Goal: Task Accomplishment & Management: Manage account settings

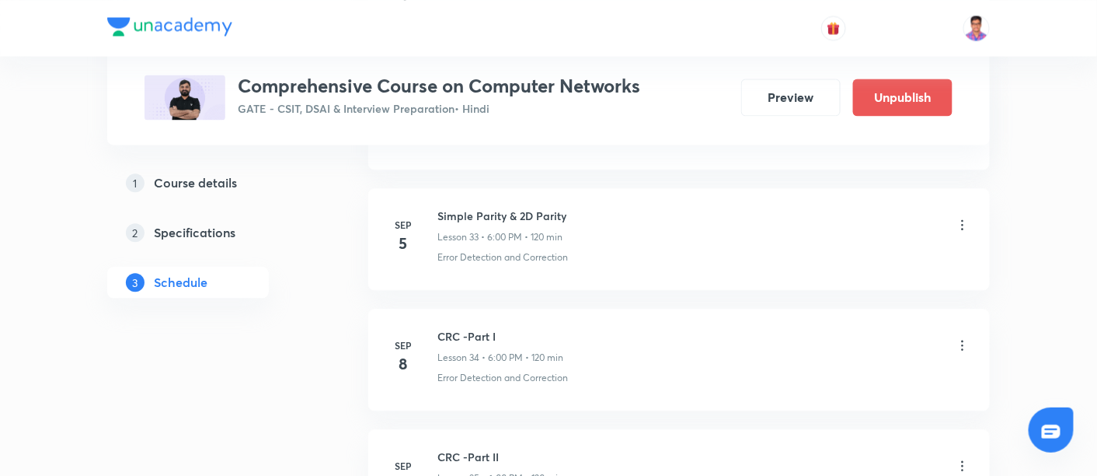
scroll to position [4748, 0]
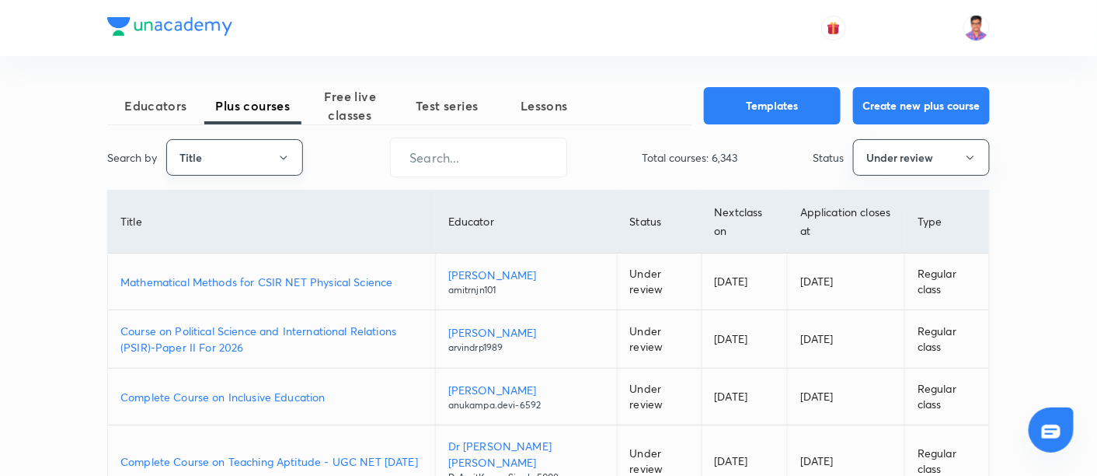
click at [275, 152] on button "Title" at bounding box center [234, 157] width 137 height 37
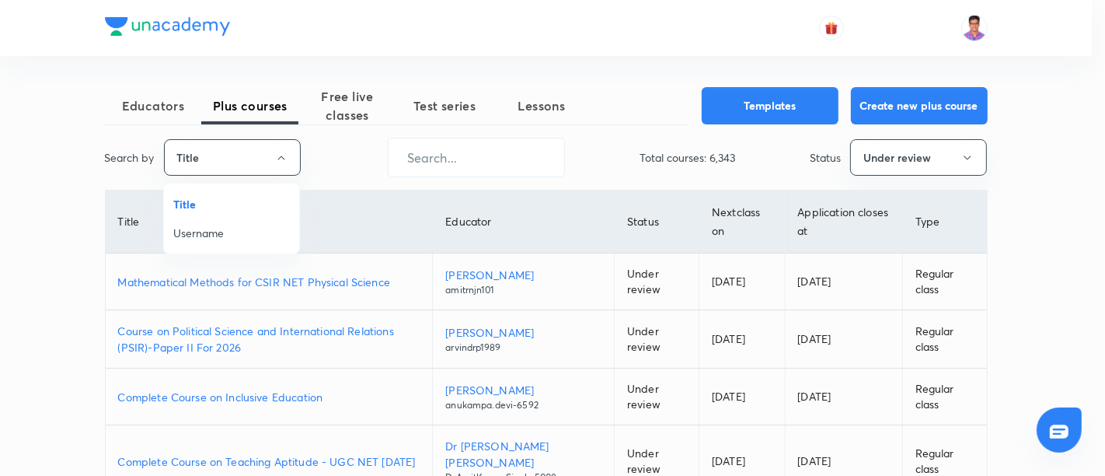
click at [197, 229] on span "Username" at bounding box center [231, 233] width 117 height 16
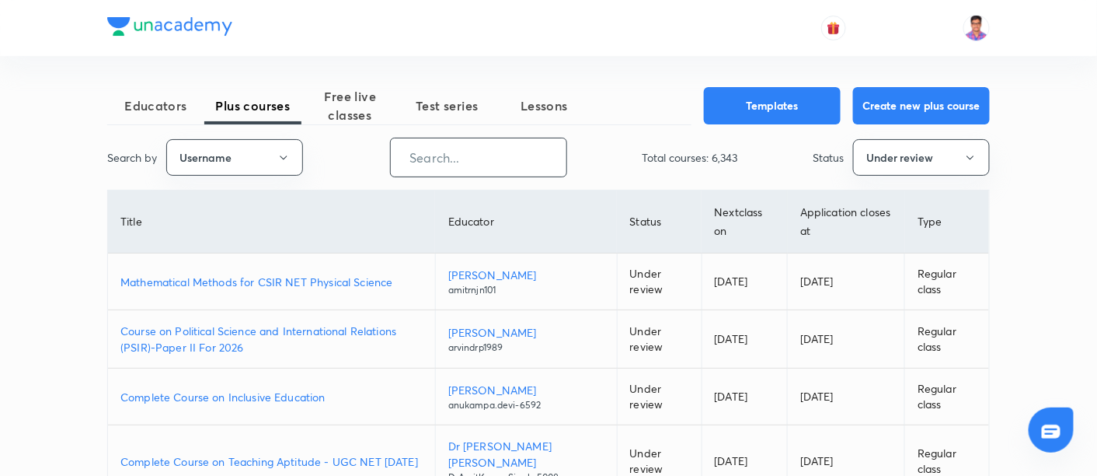
click at [436, 166] on input "text" at bounding box center [479, 158] width 176 height 40
paste input "PraveenKumar-8621"
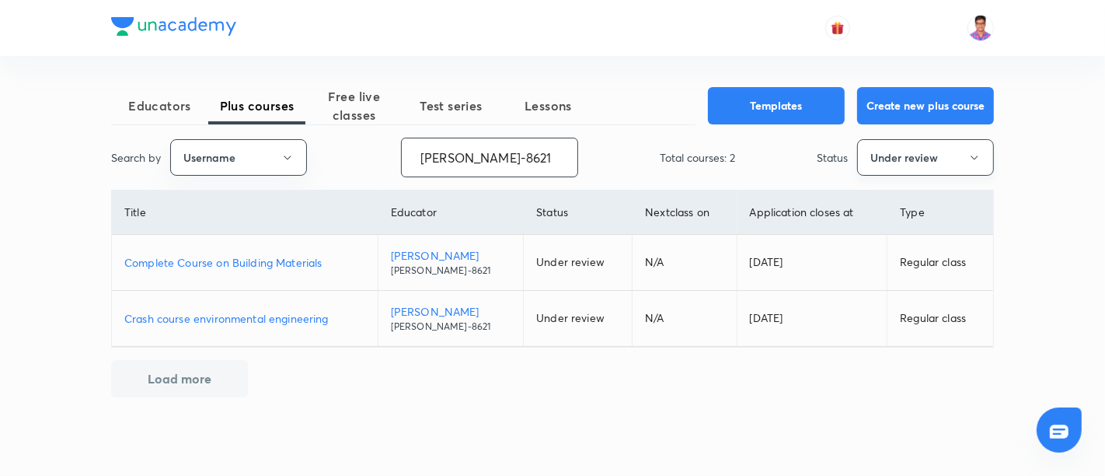
type input "PraveenKumar-8621"
click at [916, 159] on button "Under review" at bounding box center [925, 157] width 137 height 37
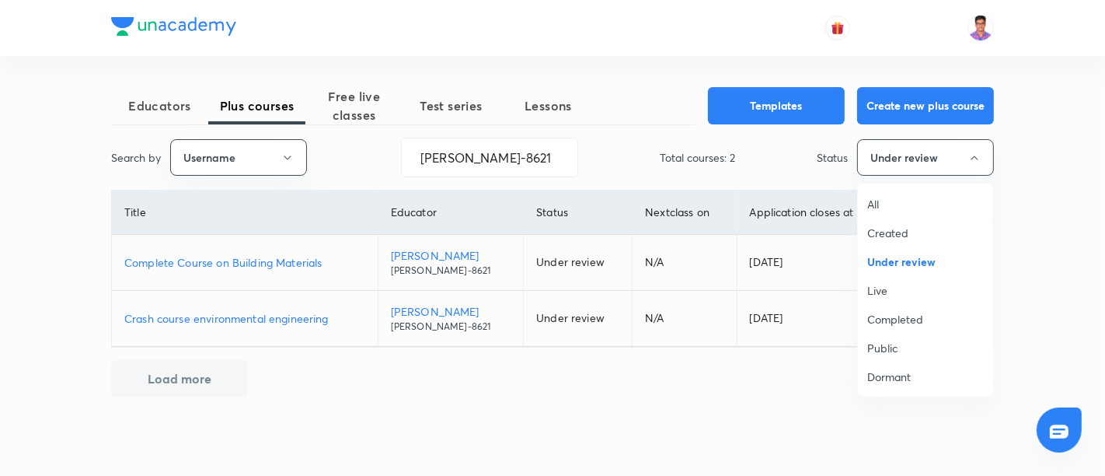
click at [884, 293] on span "Live" at bounding box center [925, 290] width 117 height 16
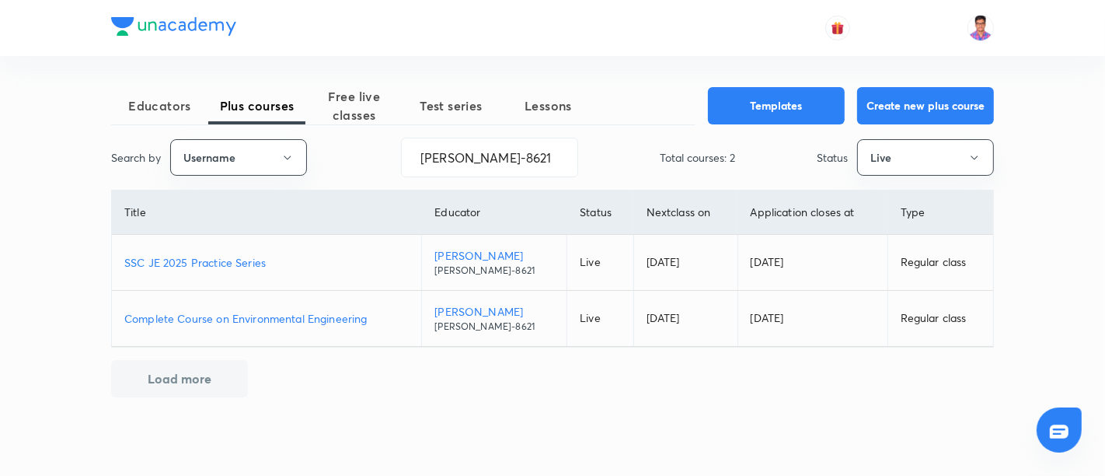
click at [199, 256] on p "SSC JE 2025 Practice Series" at bounding box center [266, 262] width 284 height 16
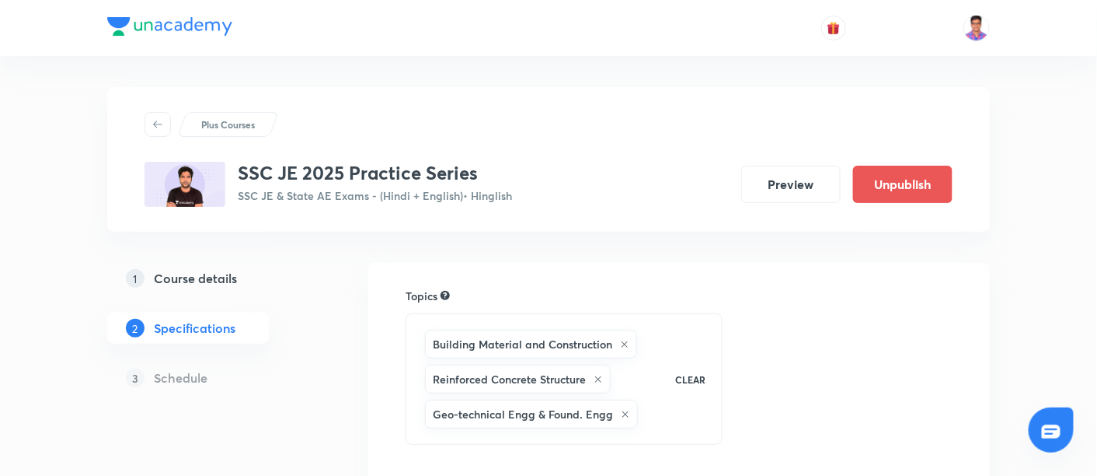
click at [179, 270] on h5 "Course details" at bounding box center [195, 278] width 83 height 19
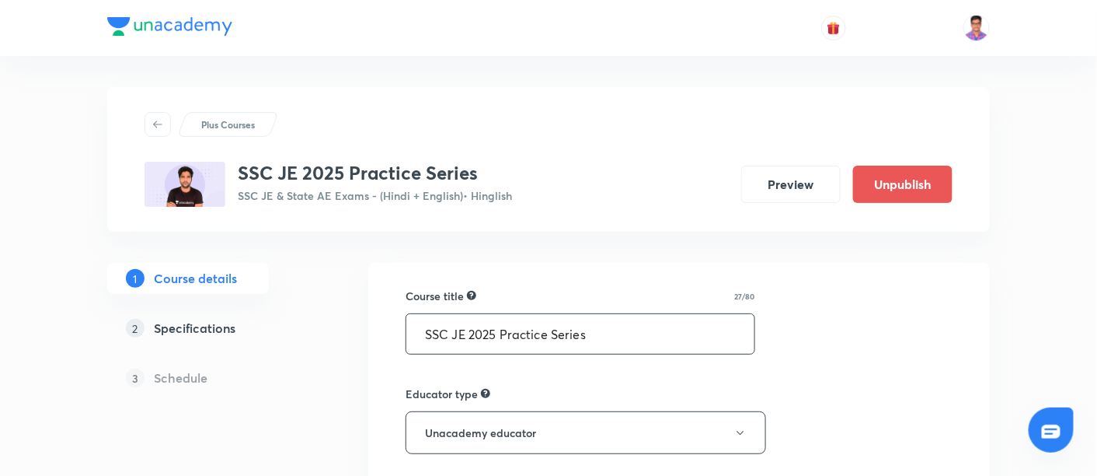
drag, startPoint x: 500, startPoint y: 330, endPoint x: 298, endPoint y: 361, distance: 204.6
drag, startPoint x: 559, startPoint y: 333, endPoint x: 472, endPoint y: 334, distance: 86.3
click at [472, 334] on input "Practice Series" at bounding box center [580, 334] width 348 height 40
click at [475, 336] on input "Practice Co" at bounding box center [580, 334] width 348 height 40
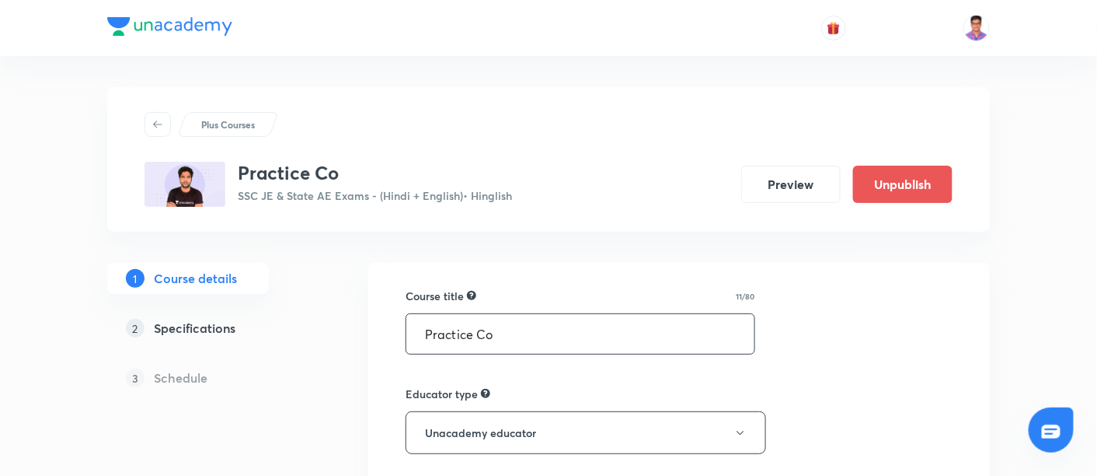
click at [513, 330] on input "Practice Co" at bounding box center [580, 334] width 348 height 40
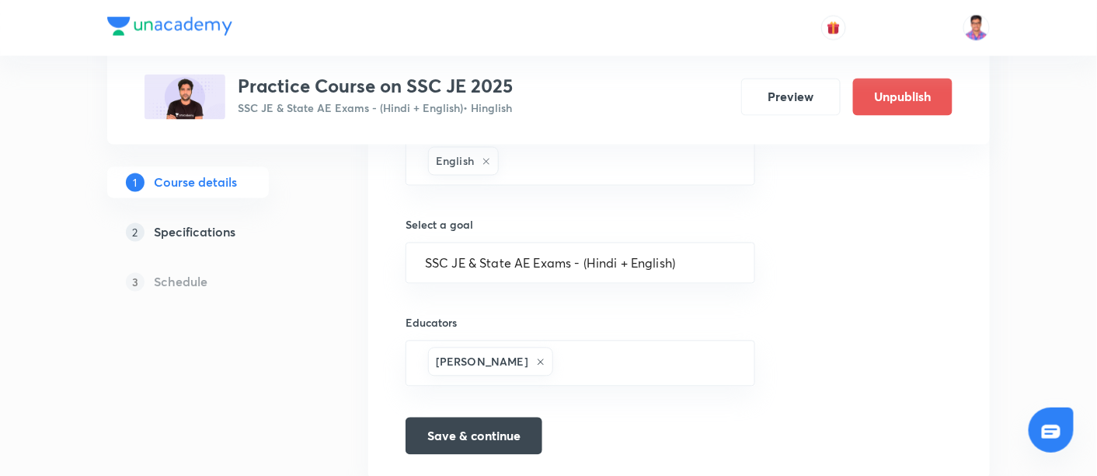
scroll to position [882, 0]
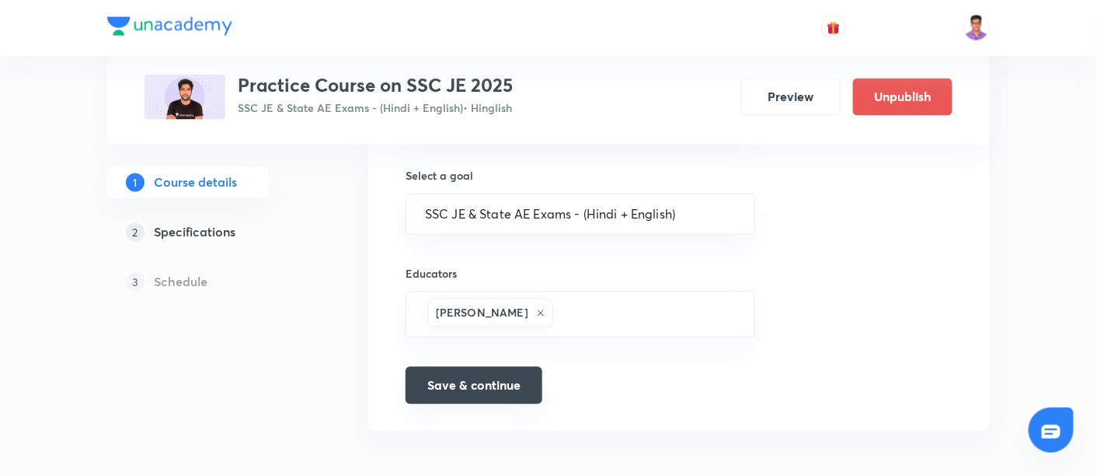
type input "Practice Course on SSC JE 2025"
click at [485, 382] on button "Save & continue" at bounding box center [474, 385] width 137 height 37
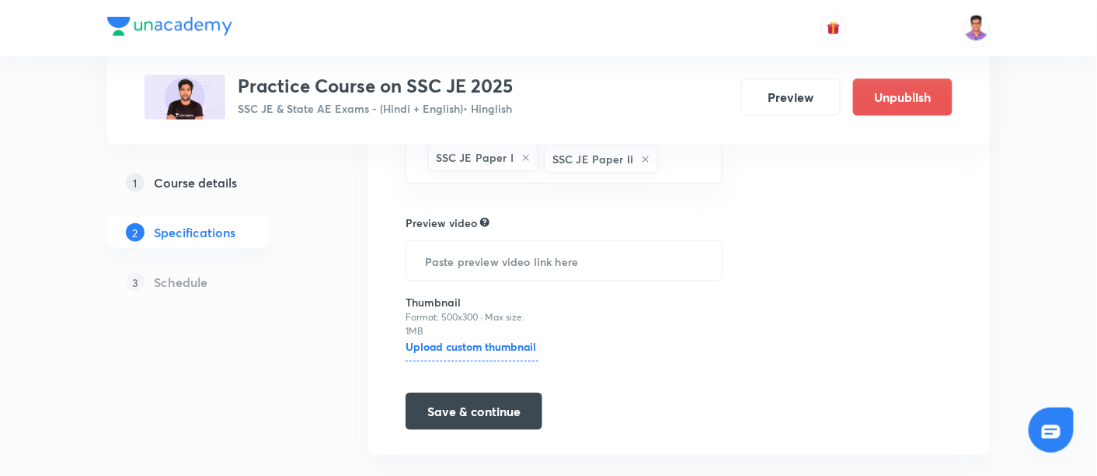
scroll to position [469, 0]
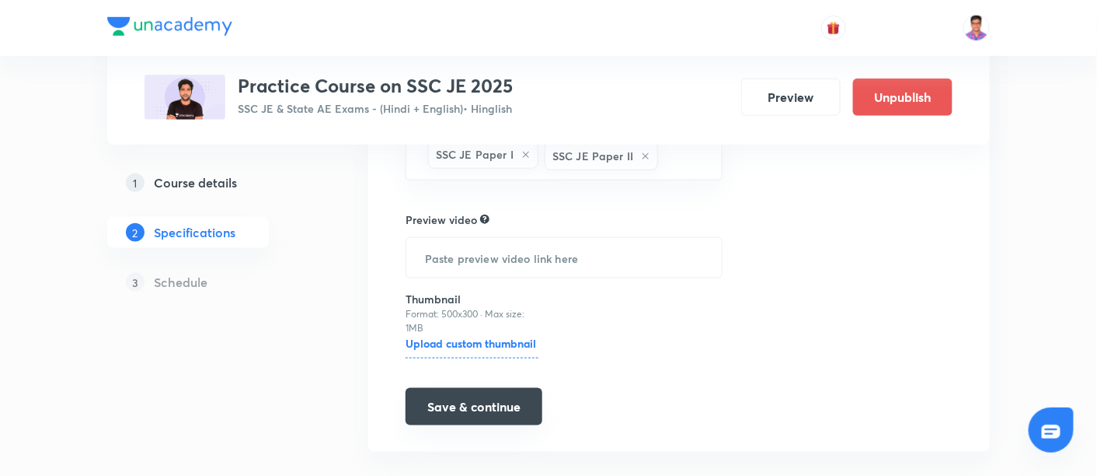
click at [486, 390] on button "Save & continue" at bounding box center [474, 406] width 137 height 37
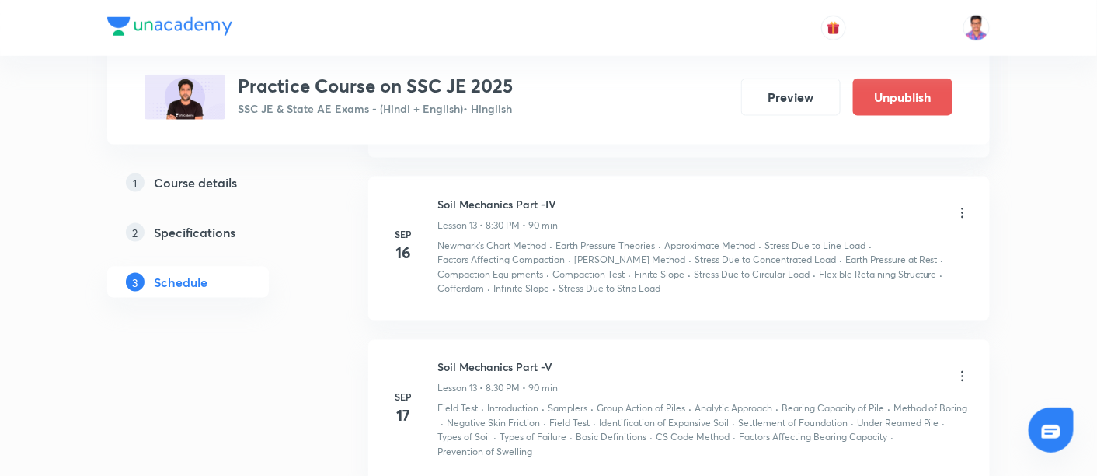
scroll to position [2571, 0]
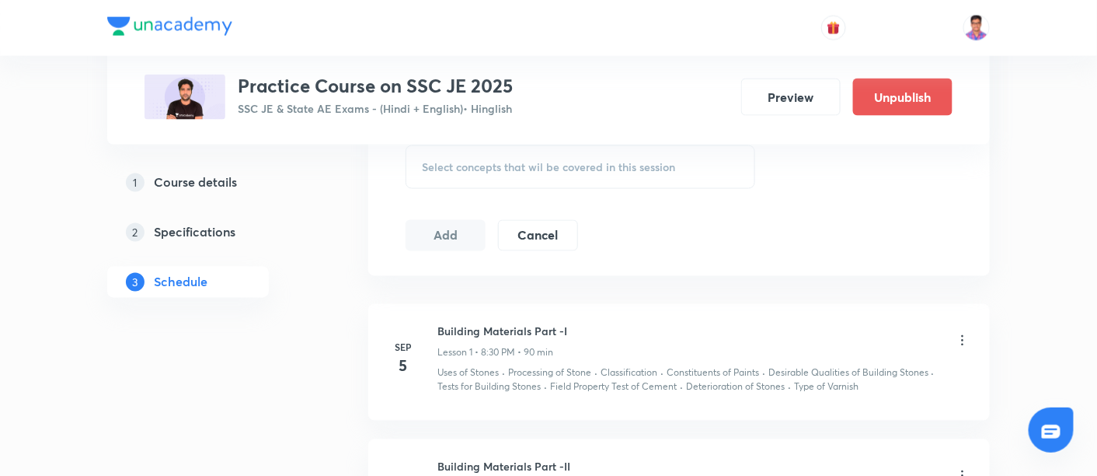
scroll to position [538, 0]
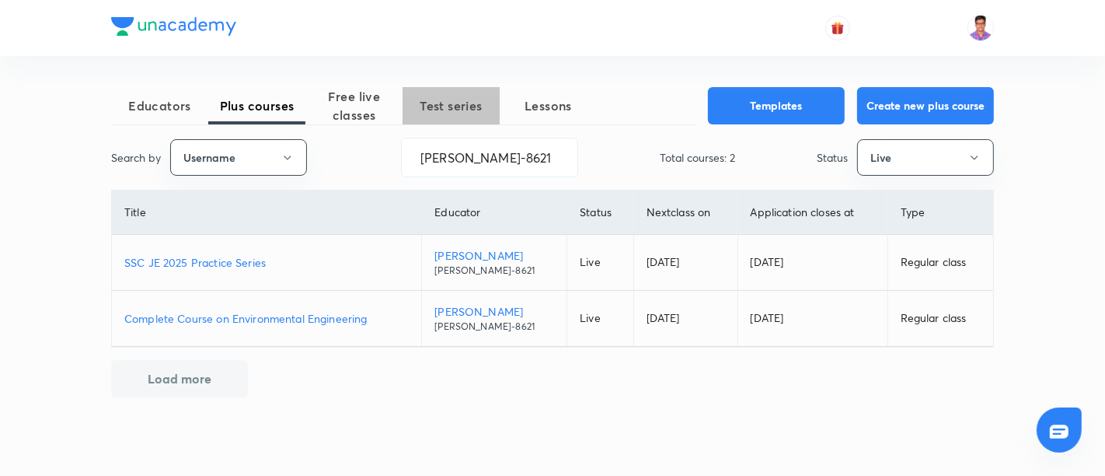
click at [446, 109] on span "Test series" at bounding box center [451, 105] width 97 height 19
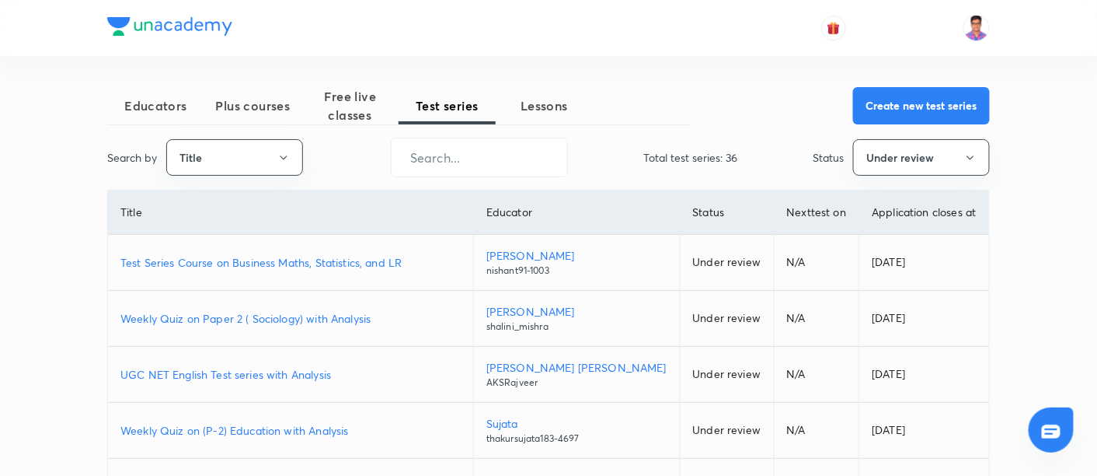
click at [284, 263] on p "Test Series Course on Business Maths, Statistics, and LR" at bounding box center [290, 262] width 340 height 16
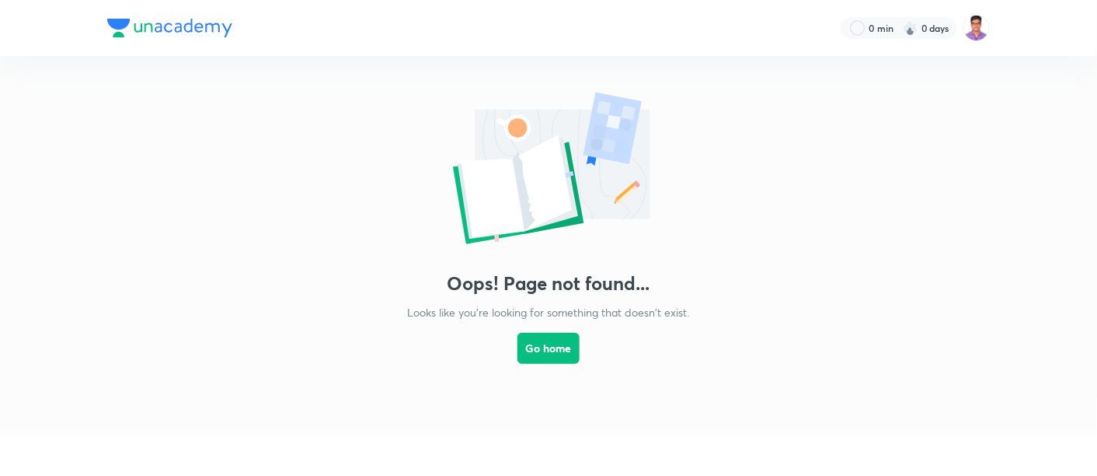
click at [541, 343] on button "Go home" at bounding box center [549, 348] width 62 height 31
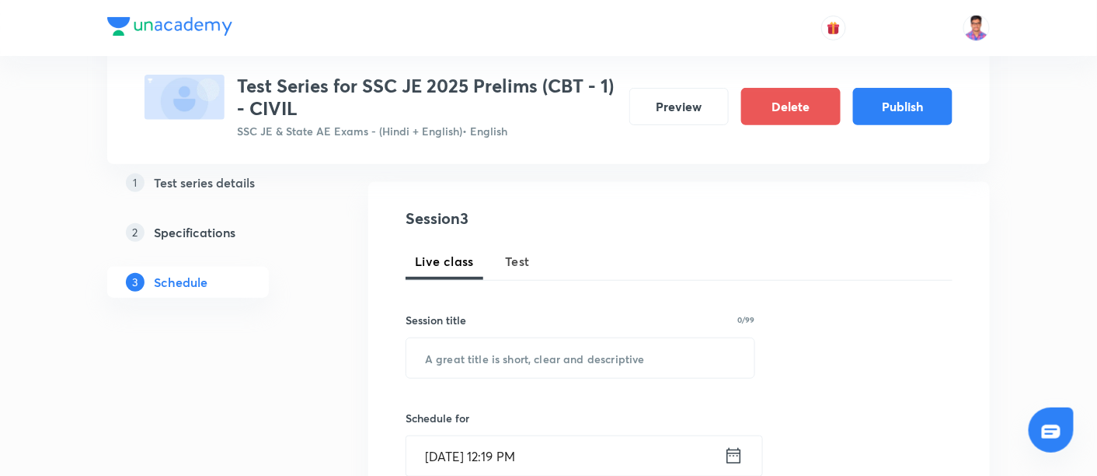
scroll to position [149, 0]
click at [521, 257] on span "Test" at bounding box center [517, 260] width 25 height 19
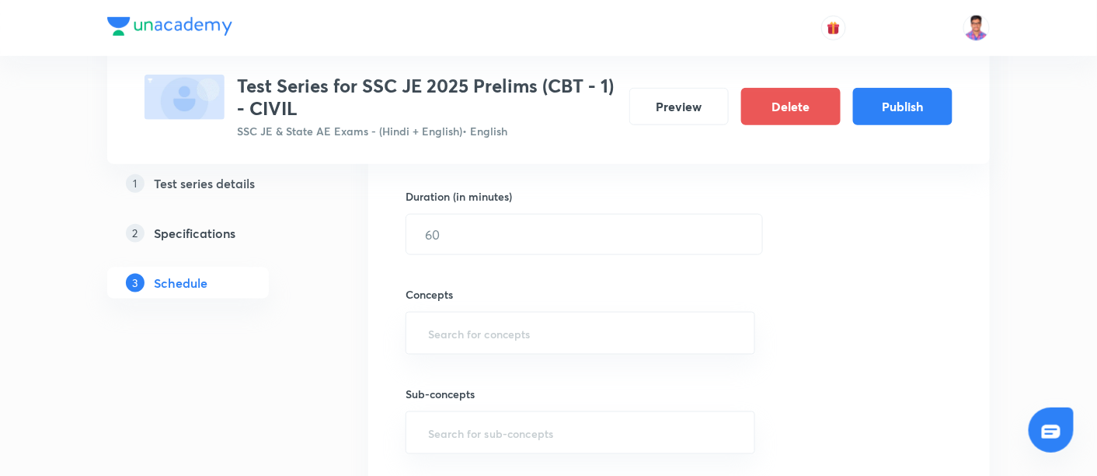
scroll to position [455, 0]
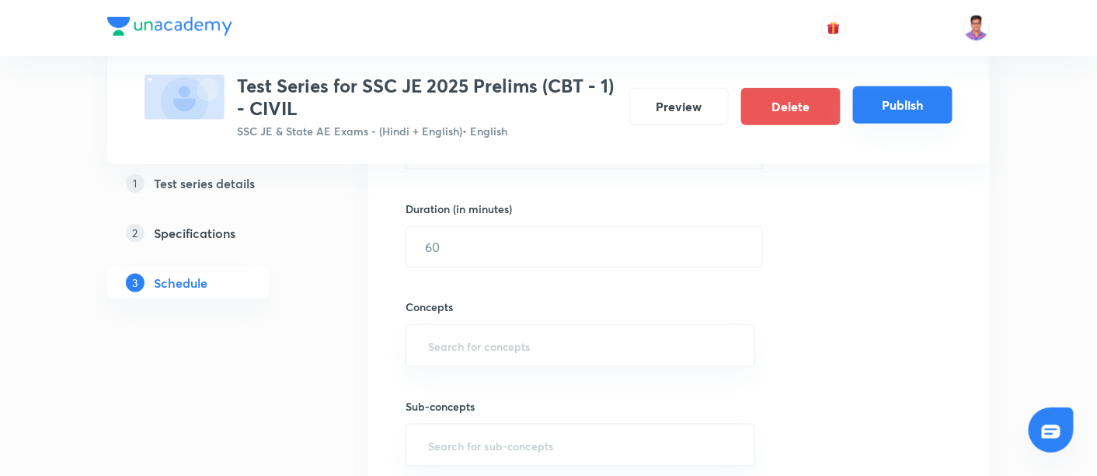
click at [924, 103] on button "Publish" at bounding box center [902, 104] width 99 height 37
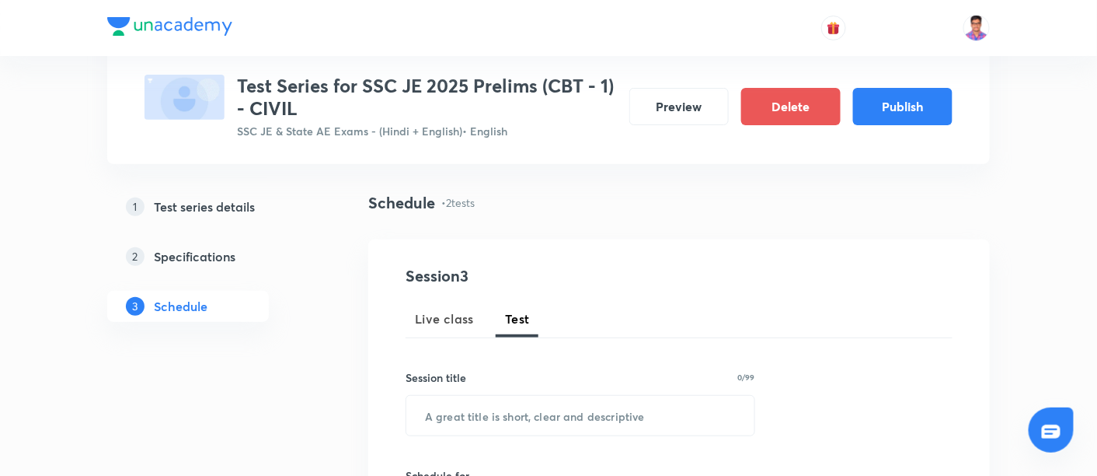
scroll to position [0, 0]
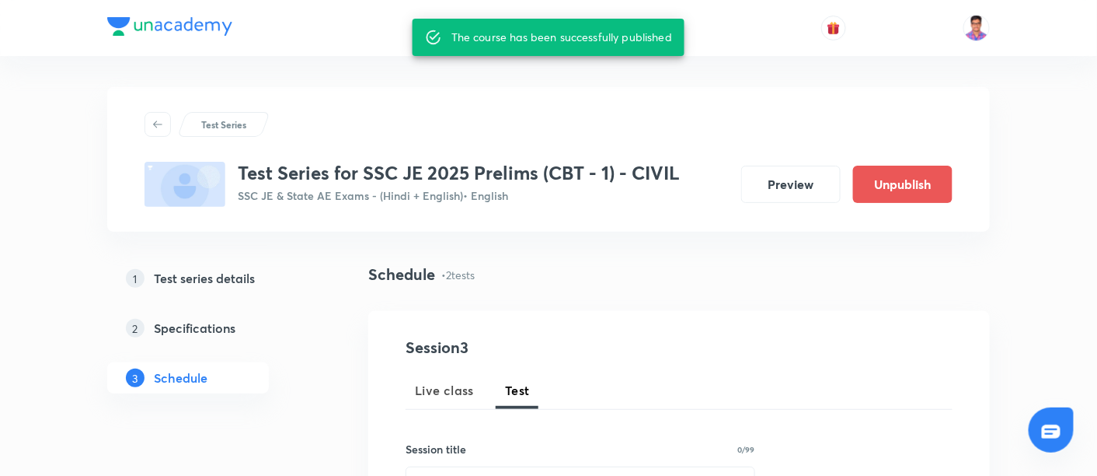
click at [210, 283] on h5 "Test series details" at bounding box center [204, 278] width 101 height 19
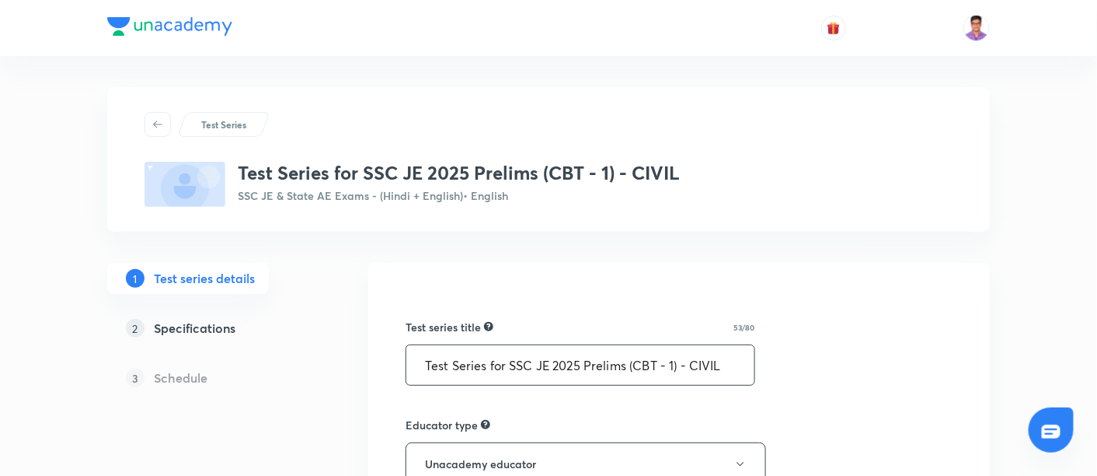
click at [709, 364] on input "Test Series for SSC JE 2025 Prelims (CBT - 1) - CIVIL" at bounding box center [580, 365] width 348 height 40
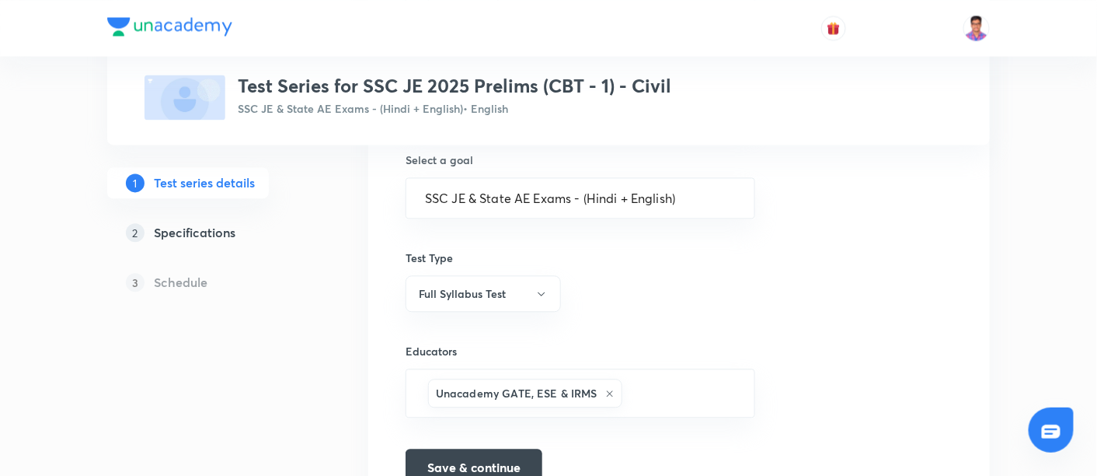
scroll to position [1041, 0]
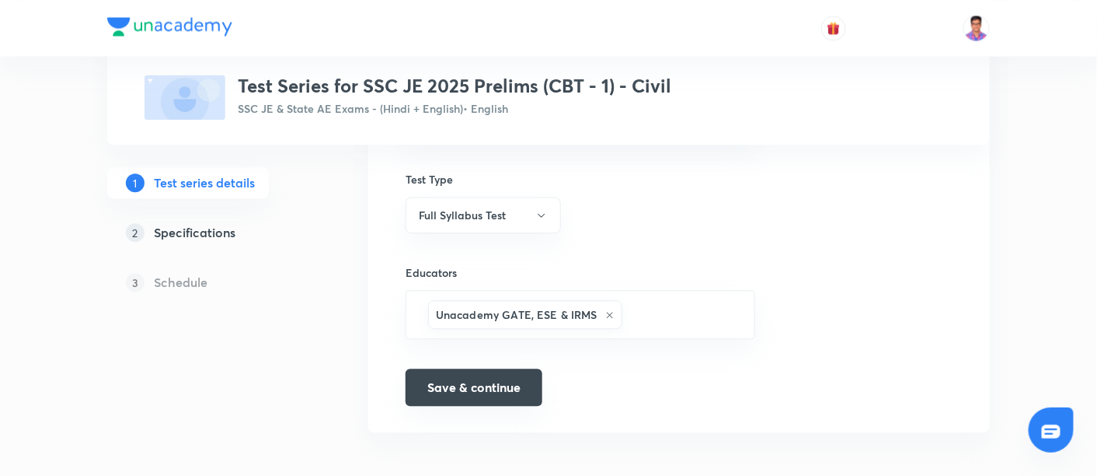
type input "Test Series for SSC JE 2025 Prelims (CBT - 1) - Civil"
click at [507, 368] on button "Save & continue" at bounding box center [474, 386] width 137 height 37
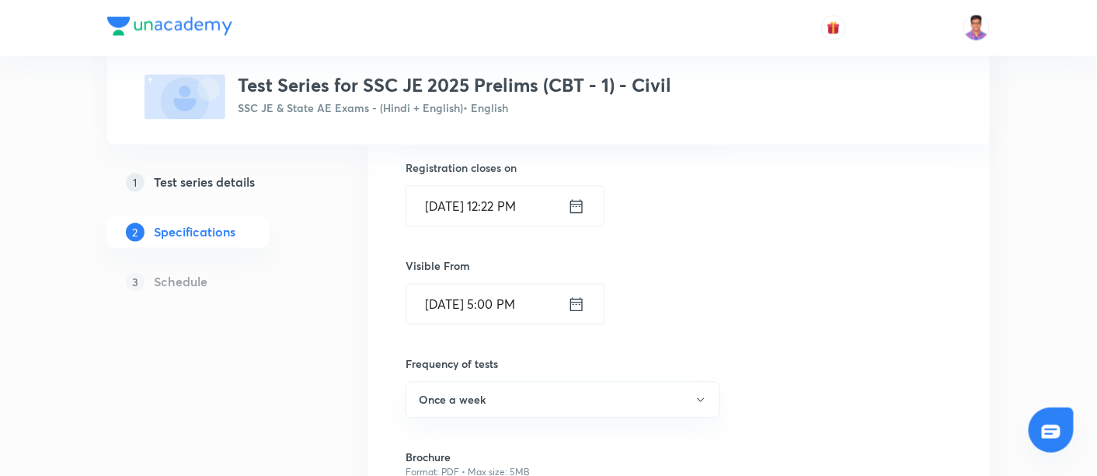
scroll to position [1131, 0]
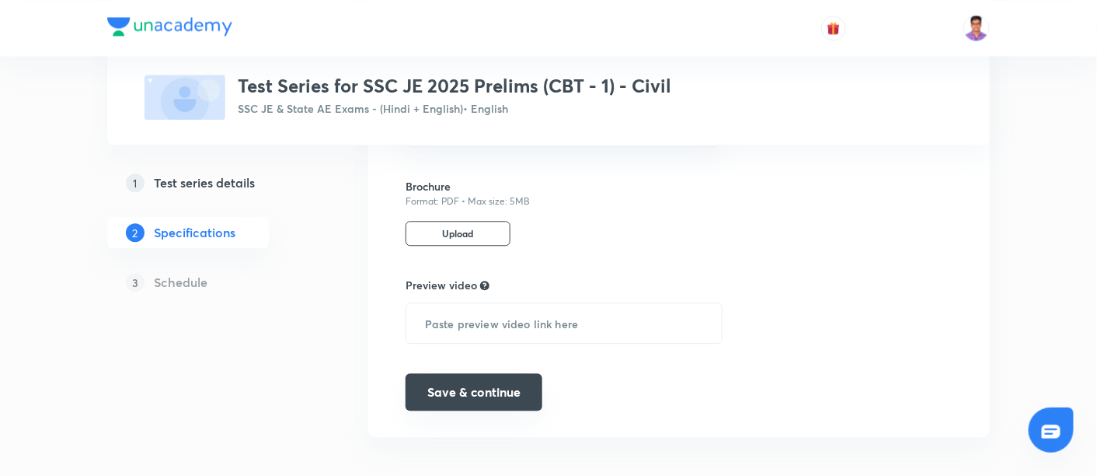
click at [472, 388] on button "Save & continue" at bounding box center [474, 391] width 137 height 37
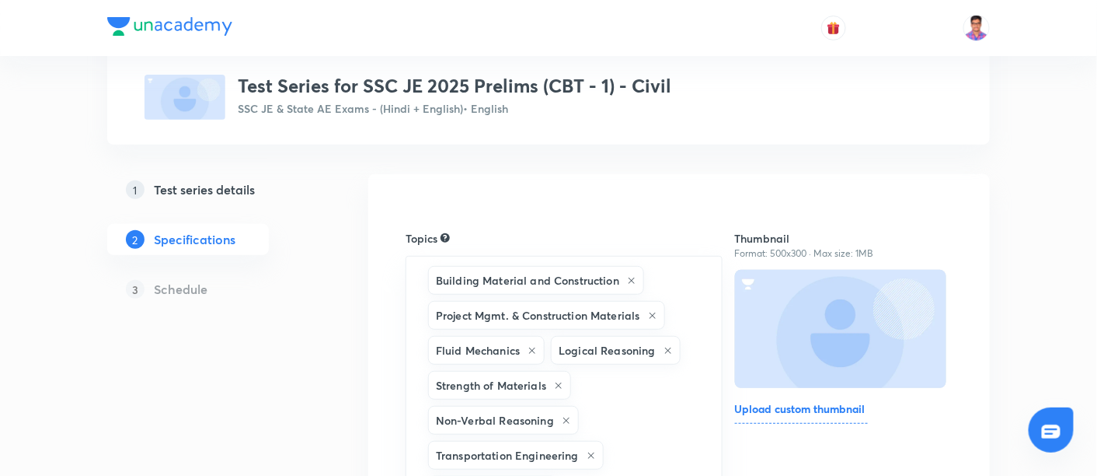
scroll to position [0, 0]
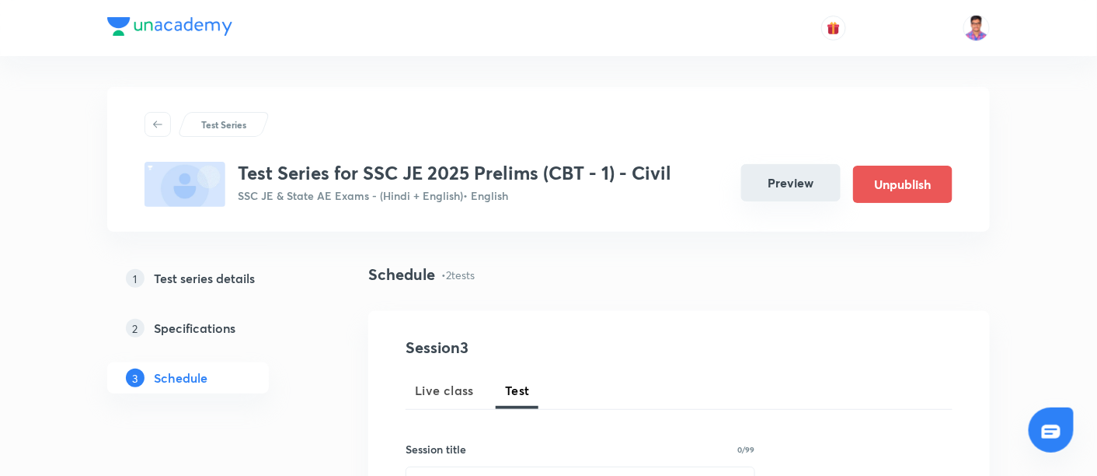
click at [778, 173] on button "Preview" at bounding box center [790, 182] width 99 height 37
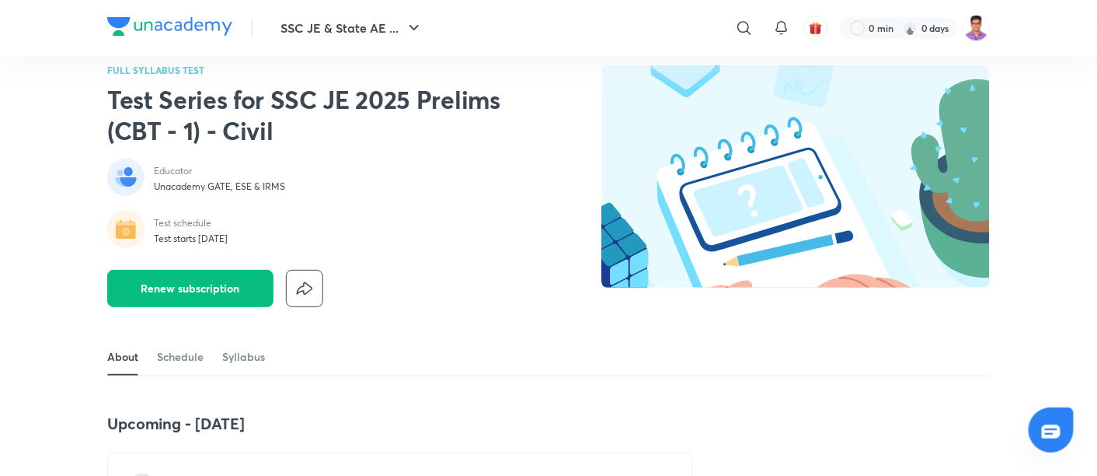
scroll to position [19, 0]
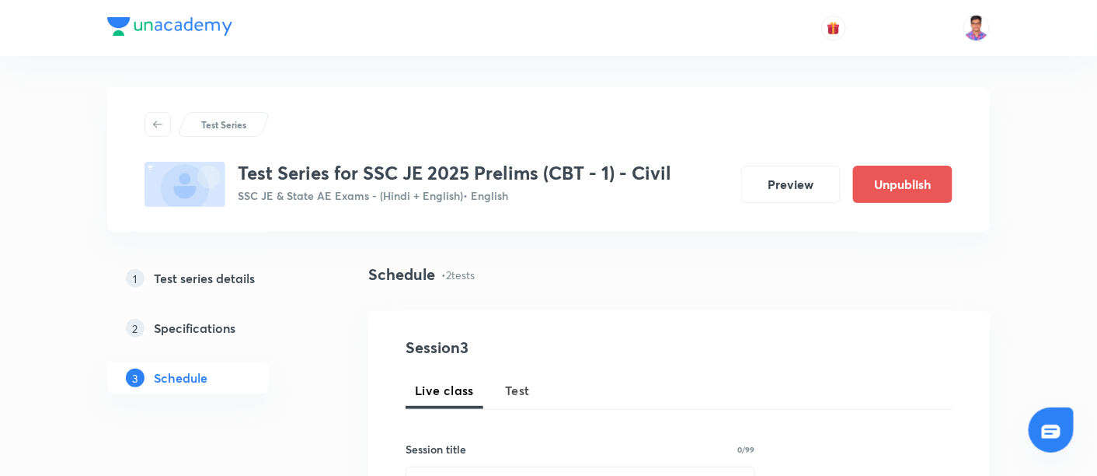
click at [193, 274] on h5 "Test series details" at bounding box center [204, 278] width 101 height 19
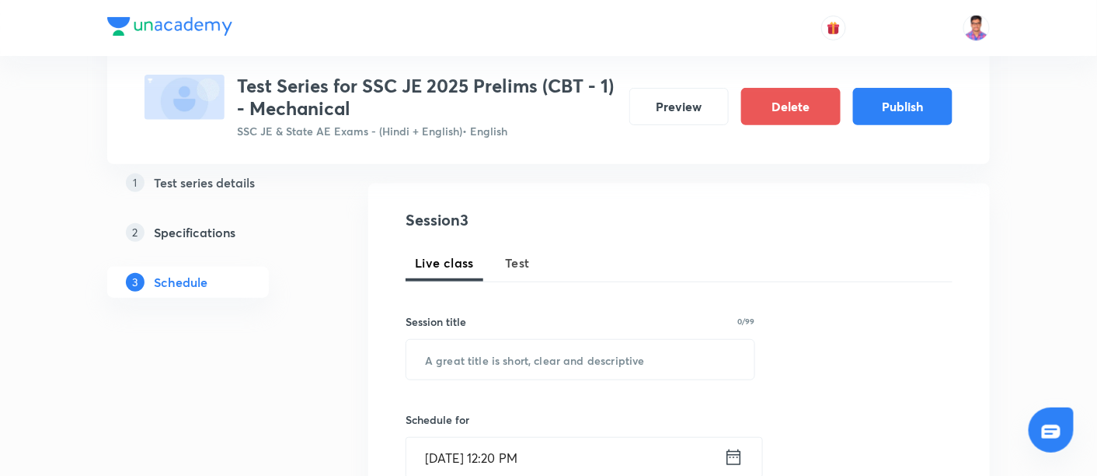
scroll to position [82, 0]
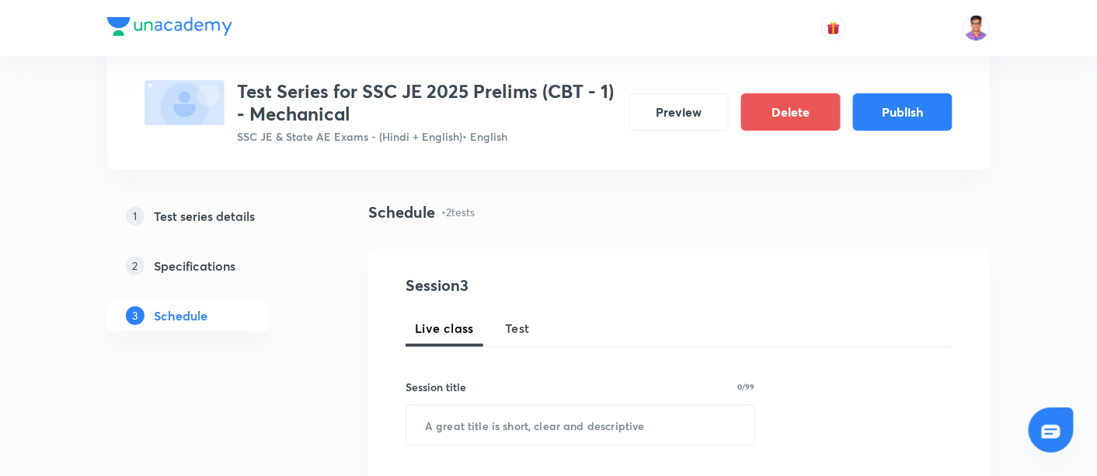
click at [512, 323] on span "Test" at bounding box center [517, 328] width 25 height 19
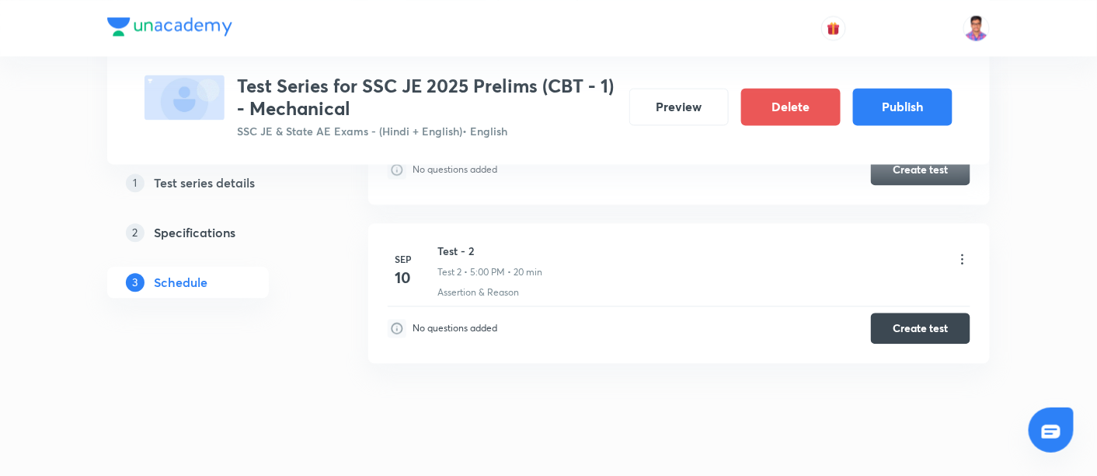
scroll to position [976, 0]
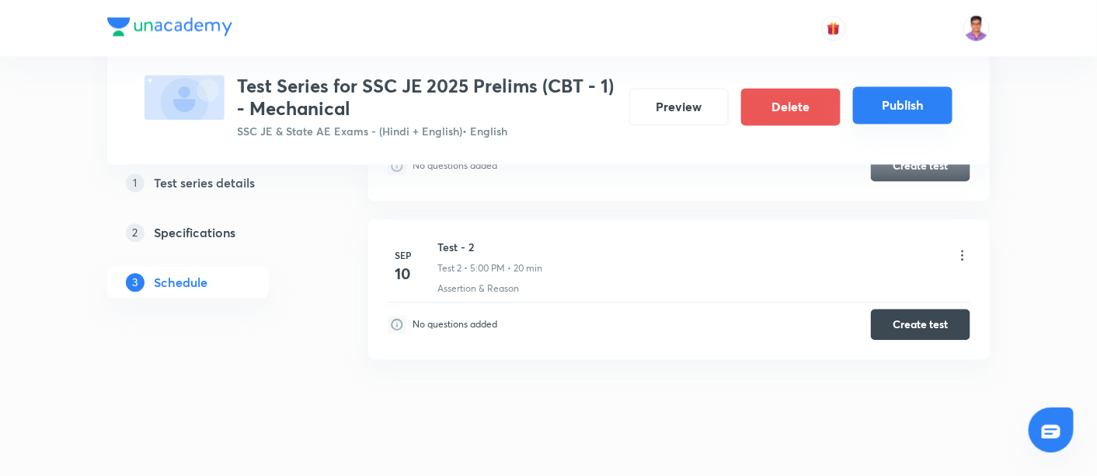
click at [920, 109] on button "Publish" at bounding box center [902, 104] width 99 height 37
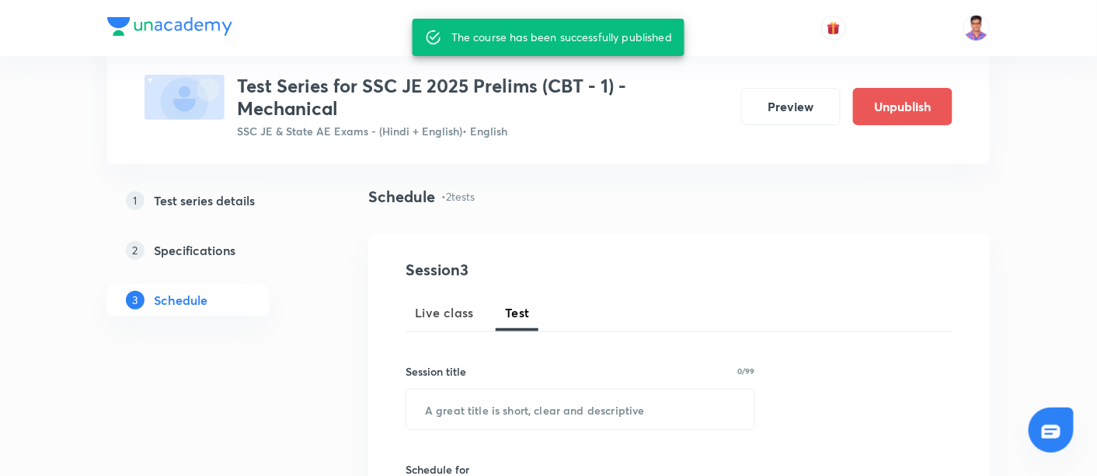
scroll to position [44, 0]
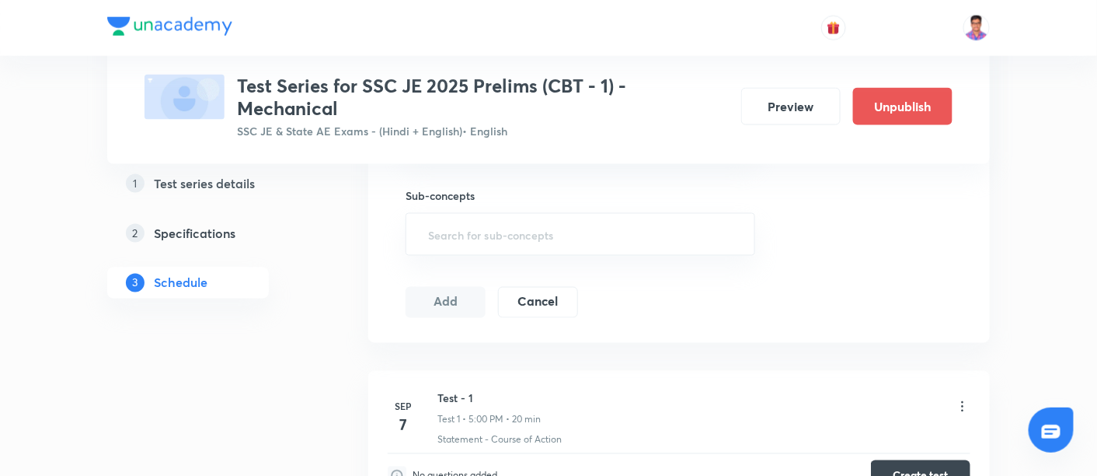
click at [750, 291] on div "Session 3 Live class Test Session title 0/99 ​ Schedule for [DATE] 12:20 PM ​ D…" at bounding box center [679, 3] width 547 height 629
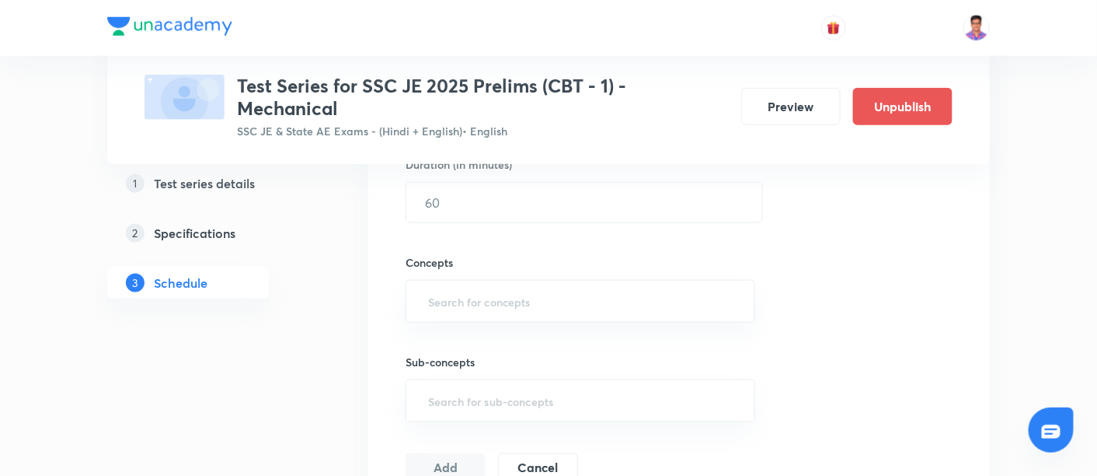
click at [198, 177] on h5 "Test series details" at bounding box center [204, 182] width 101 height 19
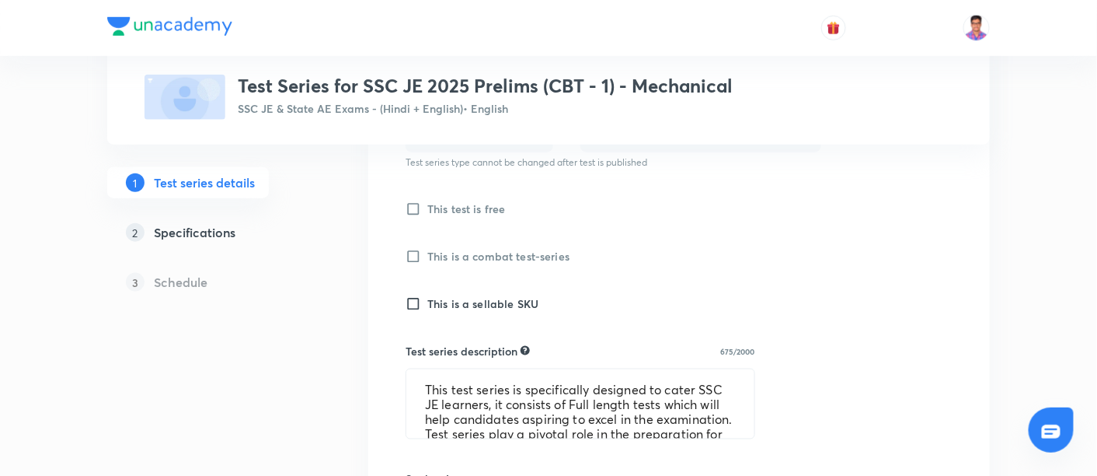
scroll to position [434, 0]
click at [410, 298] on input "This is a sellable SKU" at bounding box center [417, 303] width 22 height 16
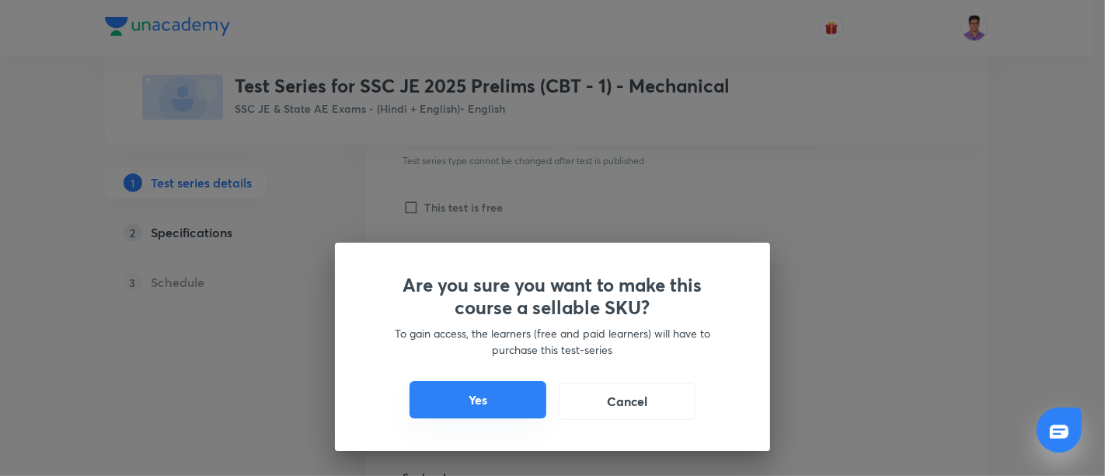
click at [475, 403] on button "Yes" at bounding box center [478, 399] width 137 height 37
checkbox input "true"
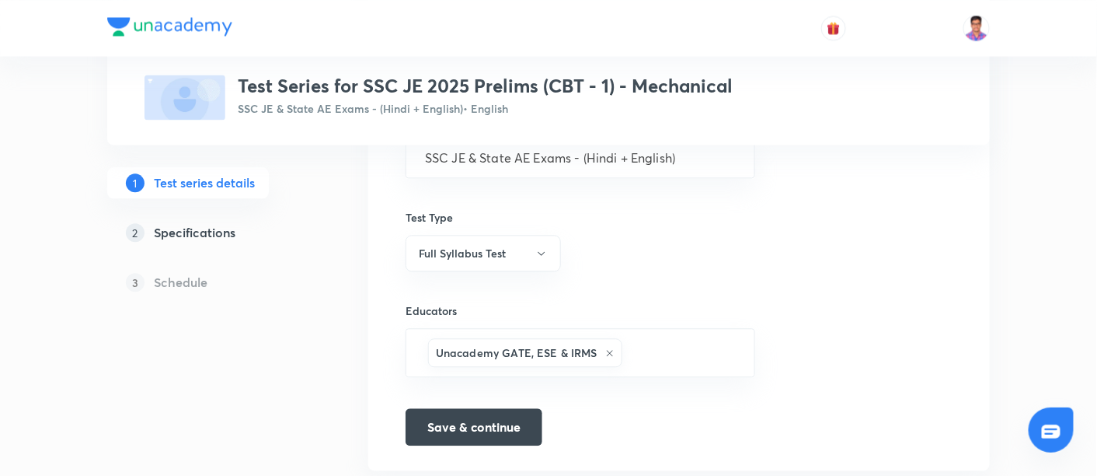
scroll to position [1041, 0]
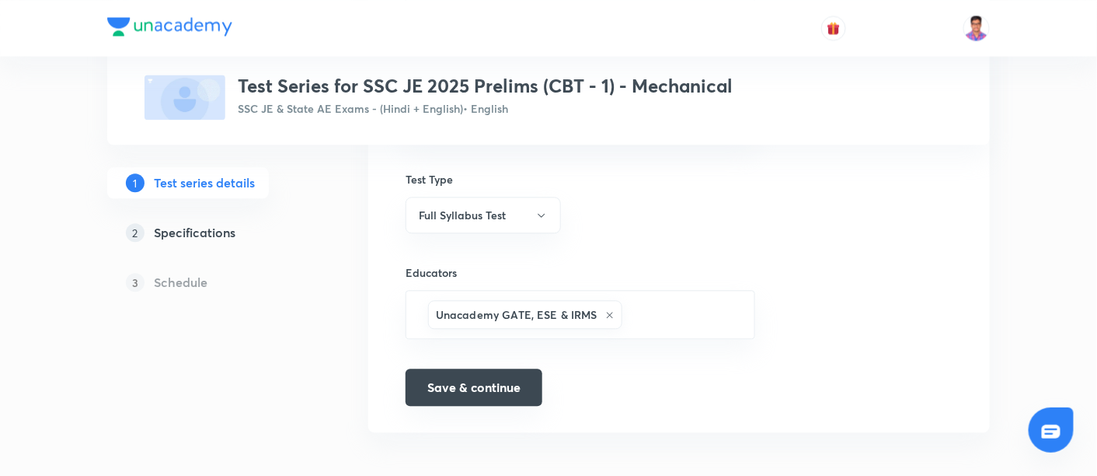
click at [472, 380] on button "Save & continue" at bounding box center [474, 386] width 137 height 37
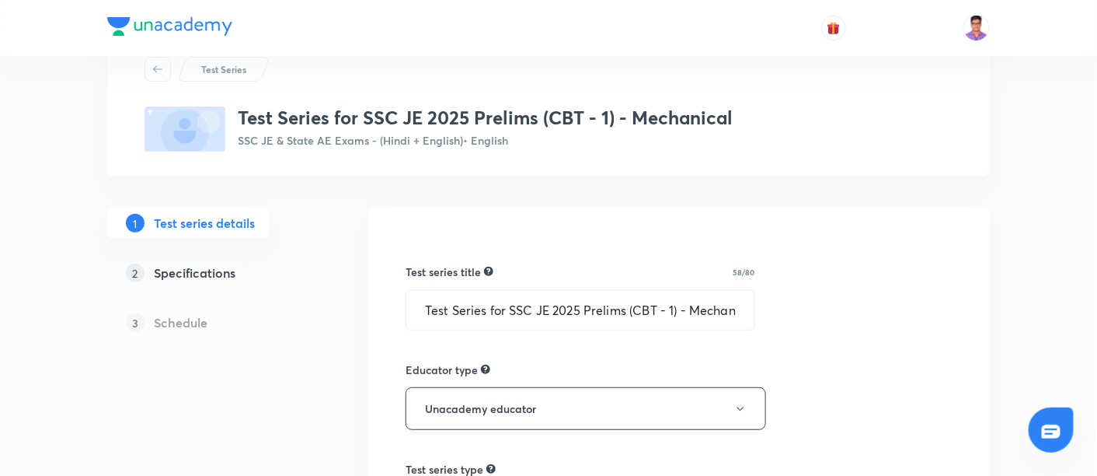
scroll to position [0, 0]
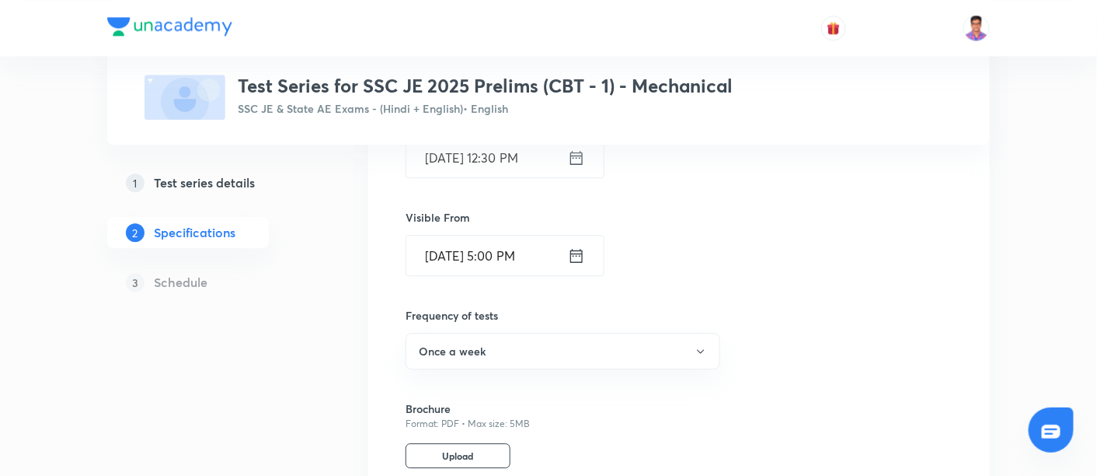
scroll to position [1442, 0]
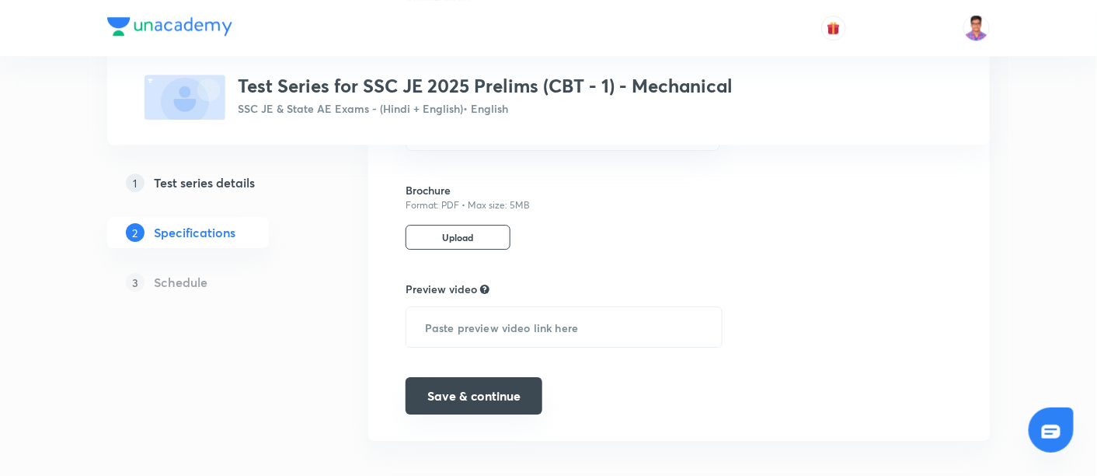
click at [433, 383] on button "Save & continue" at bounding box center [474, 395] width 137 height 37
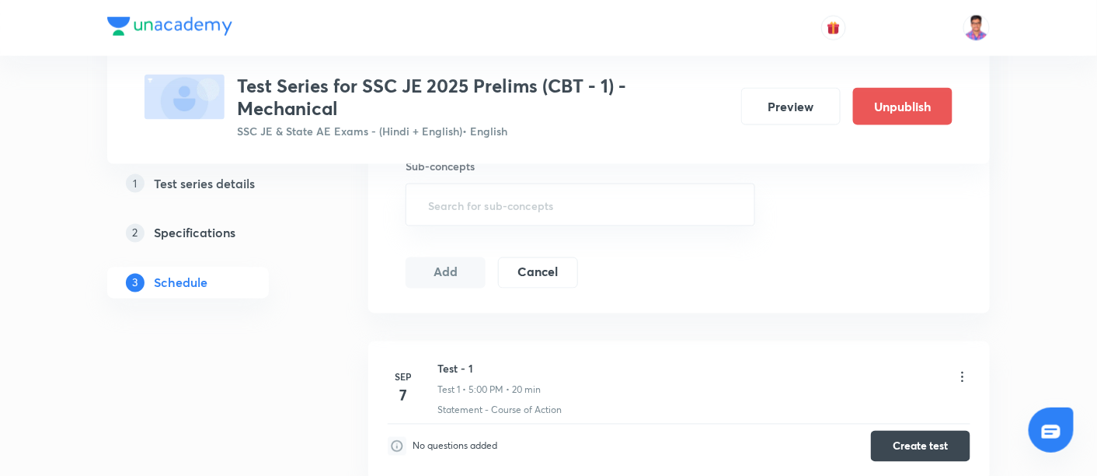
scroll to position [708, 0]
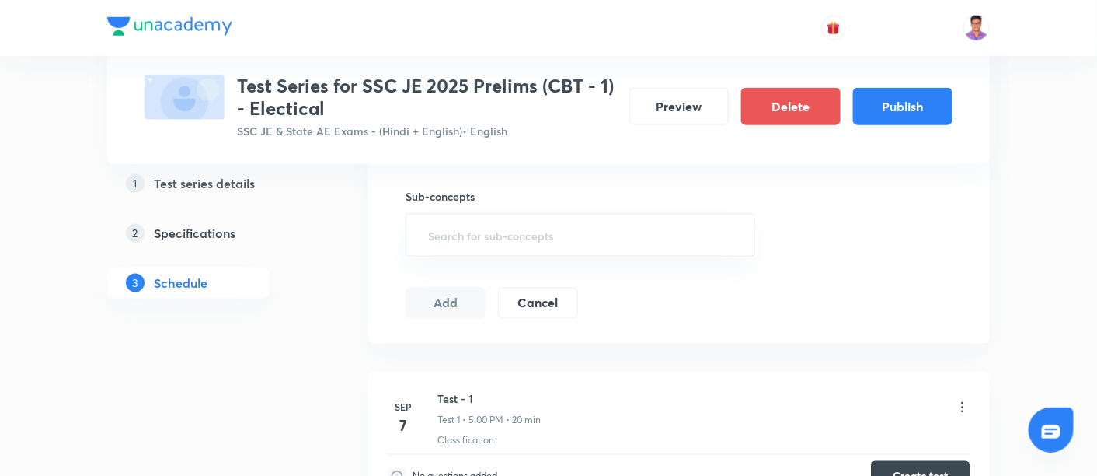
scroll to position [567, 0]
click at [928, 112] on button "Publish" at bounding box center [902, 104] width 99 height 37
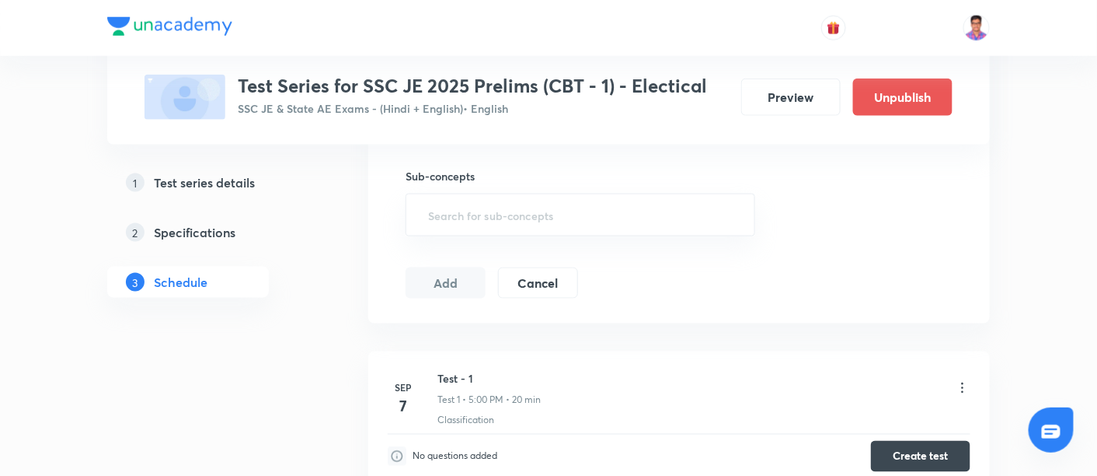
scroll to position [548, 0]
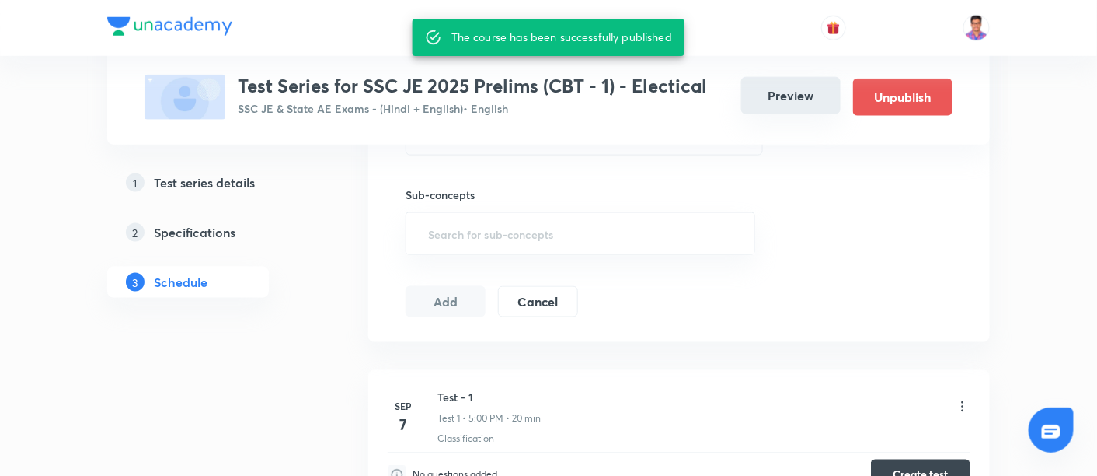
click at [791, 88] on button "Preview" at bounding box center [790, 95] width 99 height 37
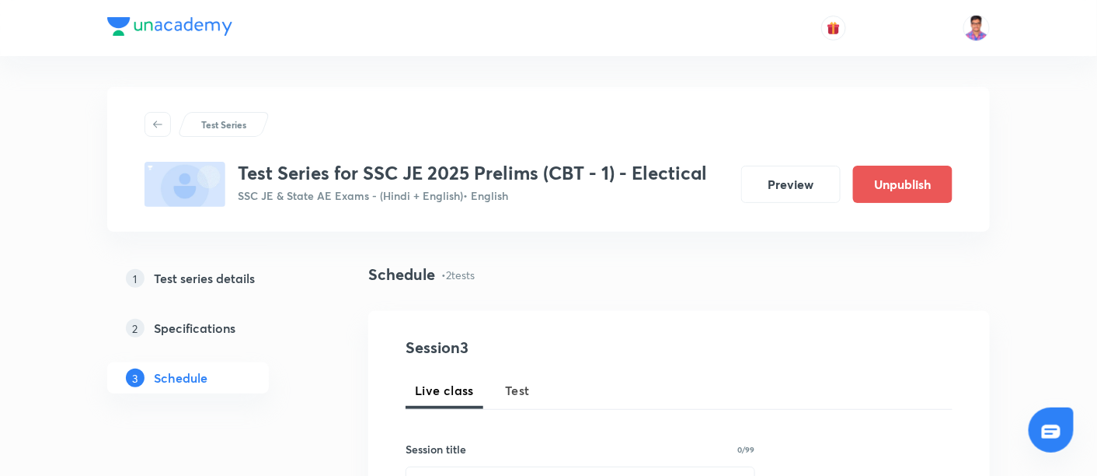
click at [236, 270] on h5 "Test series details" at bounding box center [204, 278] width 101 height 19
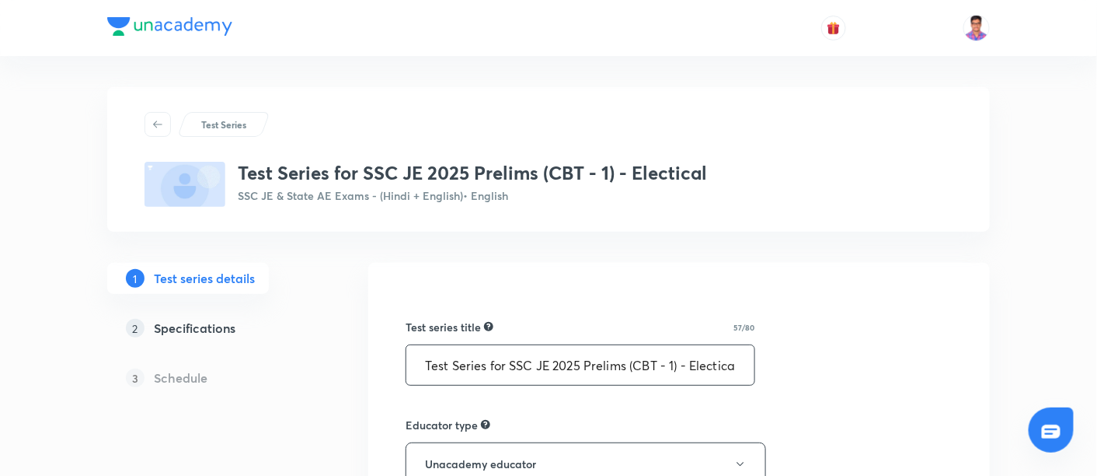
scroll to position [0, 3]
click at [713, 363] on input "Test Series for SSC JE 2025 Prelims (CBT - 1) - Electical" at bounding box center [580, 365] width 348 height 40
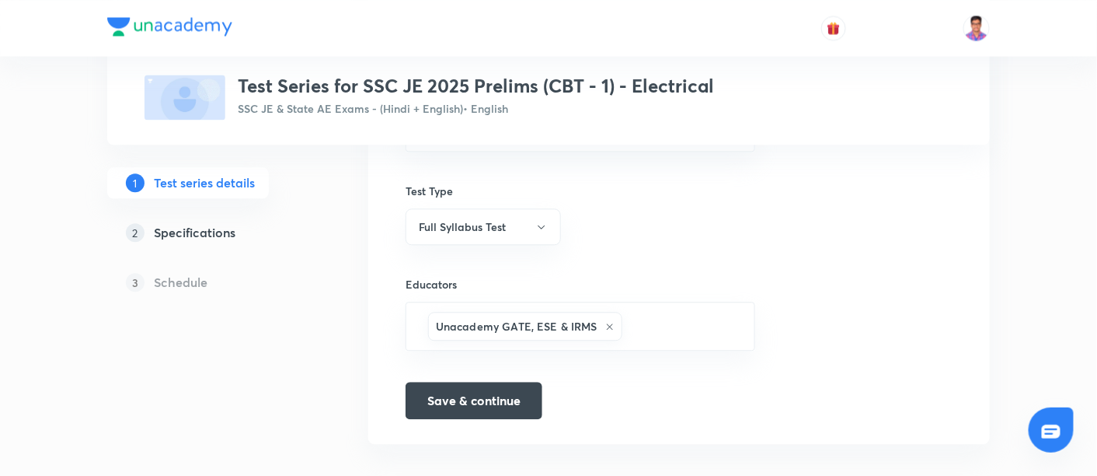
scroll to position [1041, 0]
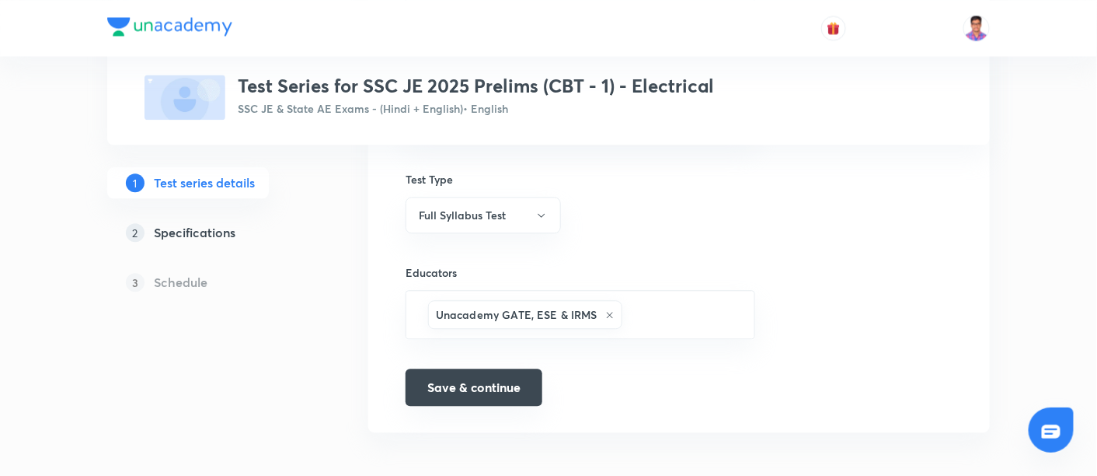
type input "Test Series for SSC JE 2025 Prelims (CBT - 1) - Electrical"
click at [454, 372] on button "Save & continue" at bounding box center [474, 386] width 137 height 37
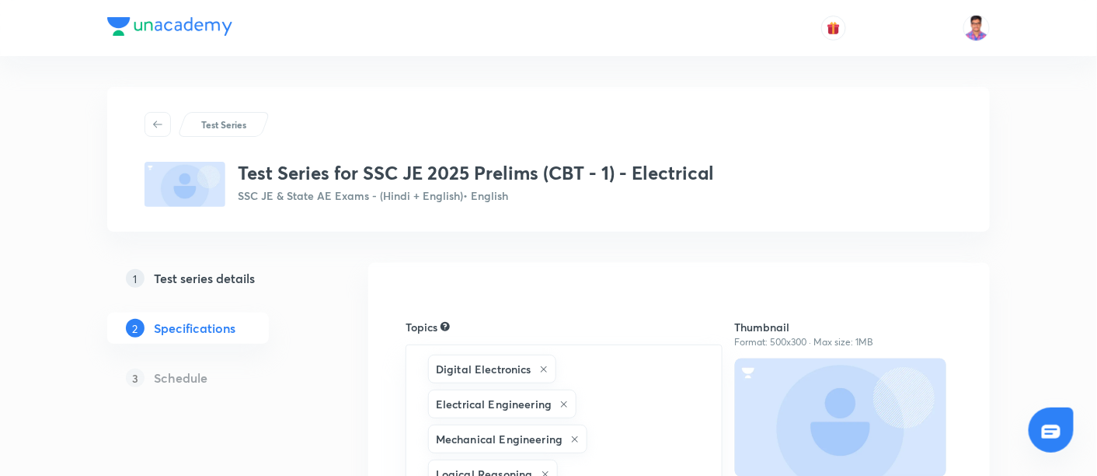
click at [194, 277] on h5 "Test series details" at bounding box center [204, 278] width 101 height 19
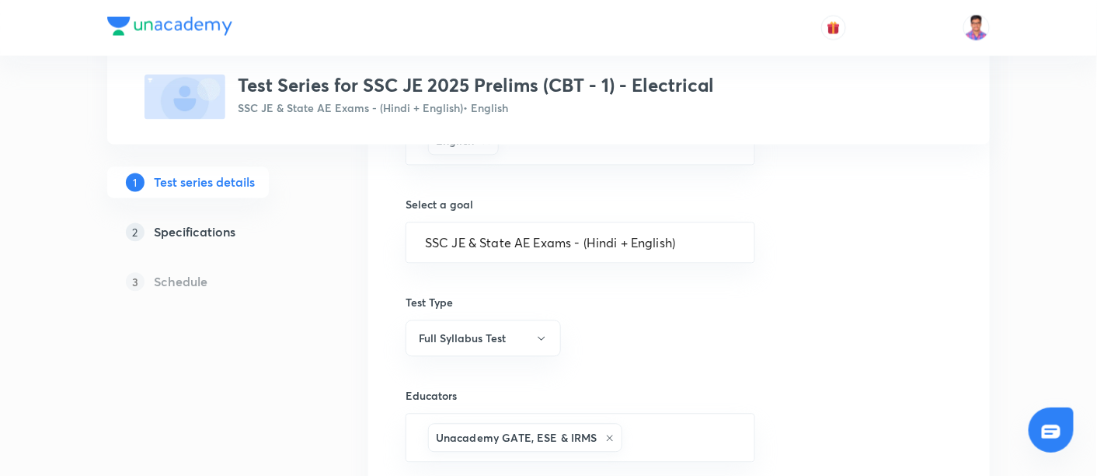
scroll to position [1041, 0]
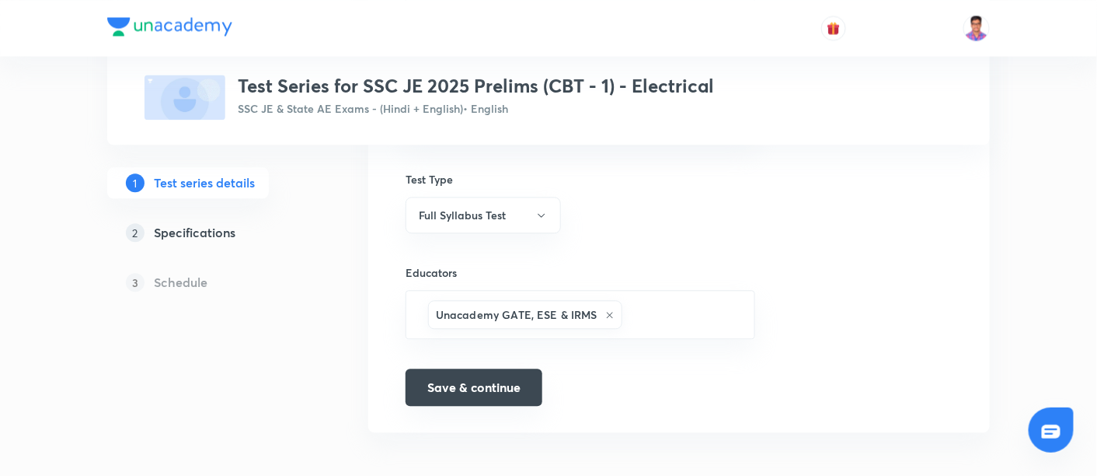
click at [441, 384] on button "Save & continue" at bounding box center [474, 386] width 137 height 37
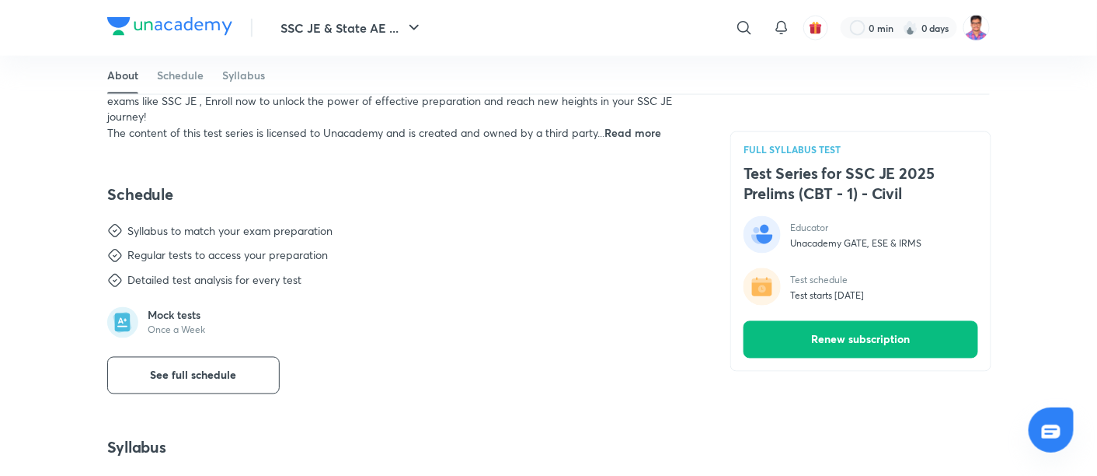
click at [571, 227] on li "Syllabus to match your exam preparation" at bounding box center [400, 231] width 586 height 16
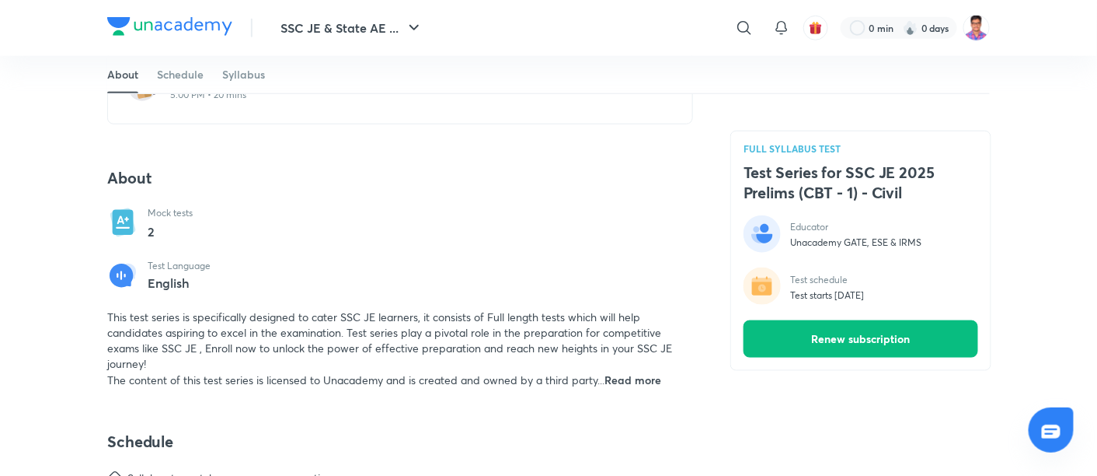
scroll to position [424, 0]
click at [622, 374] on span "Read more" at bounding box center [633, 377] width 57 height 15
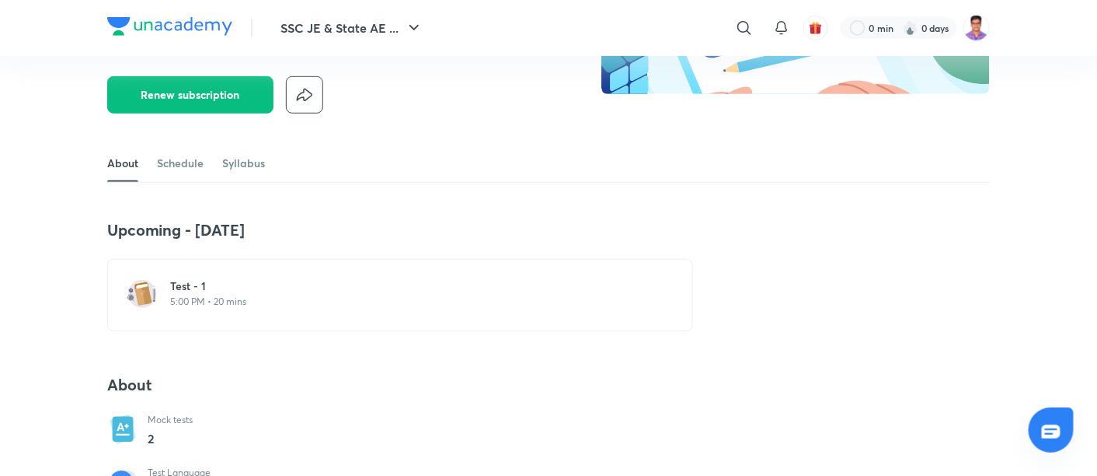
scroll to position [0, 0]
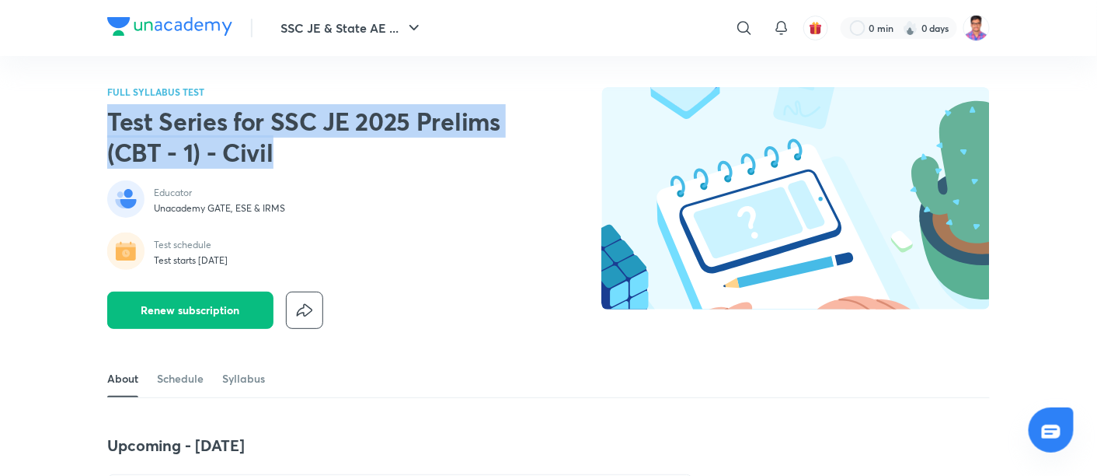
drag, startPoint x: 106, startPoint y: 117, endPoint x: 302, endPoint y: 148, distance: 199.1
copy h2 "Test Series for SSC JE 2025 Prelims (CBT - 1) - Civil"
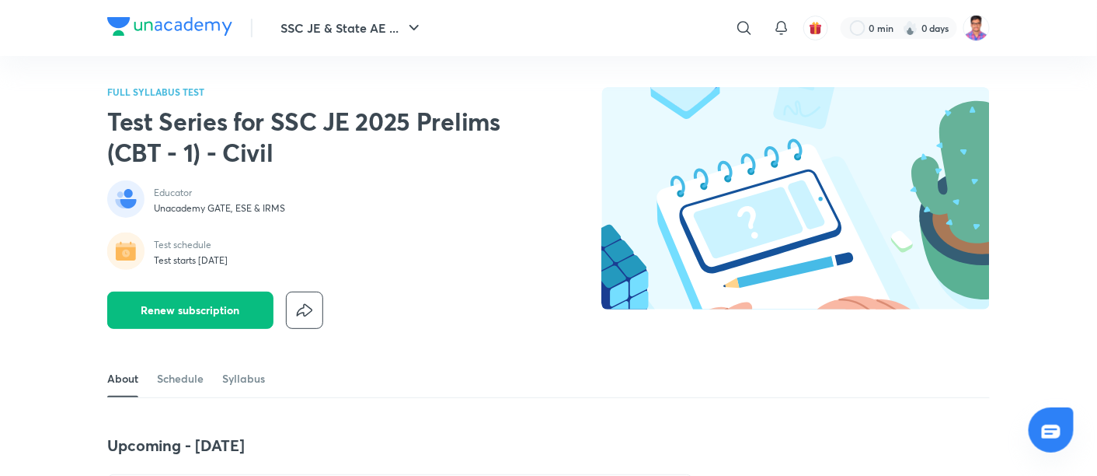
click at [524, 47] on div "SSC JE & State AE ... ​ 0 min 0 days" at bounding box center [548, 28] width 883 height 56
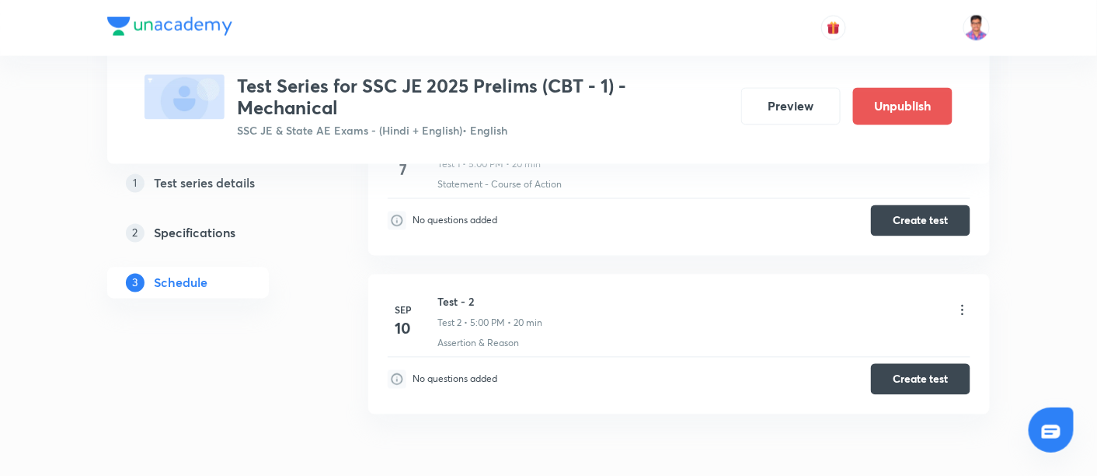
scroll to position [901, 0]
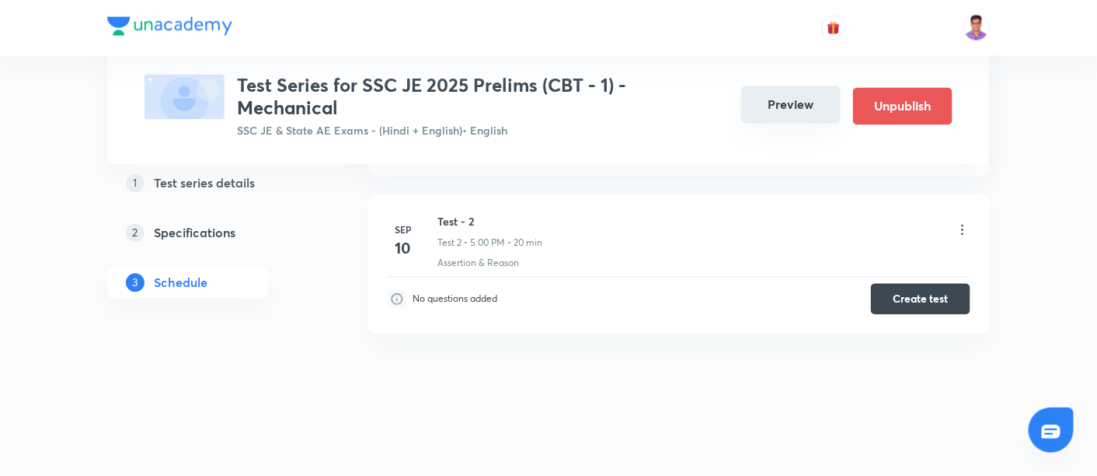
click at [777, 106] on button "Preview" at bounding box center [790, 104] width 99 height 37
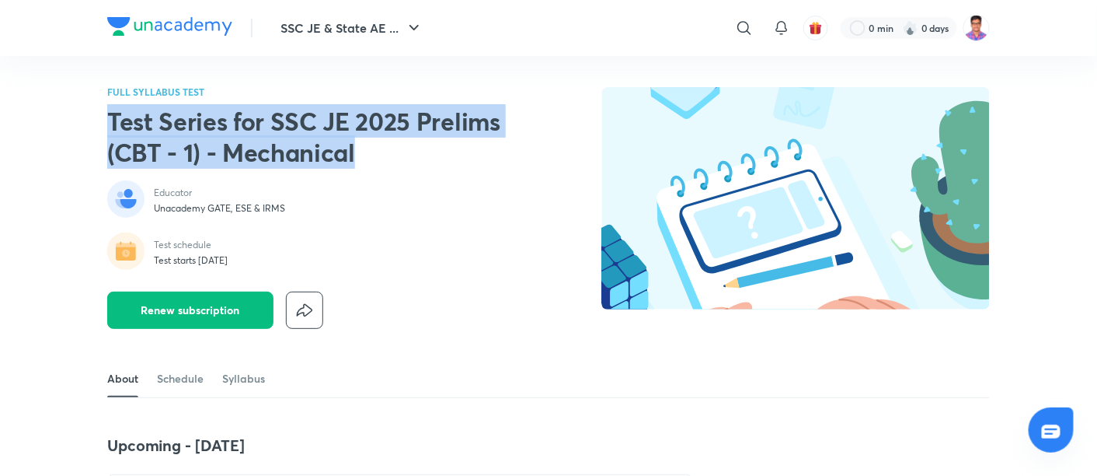
drag, startPoint x: 106, startPoint y: 119, endPoint x: 375, endPoint y: 159, distance: 271.8
copy h2 "Test Series for SSC JE 2025 Prelims (CBT - 1) - Mechanical"
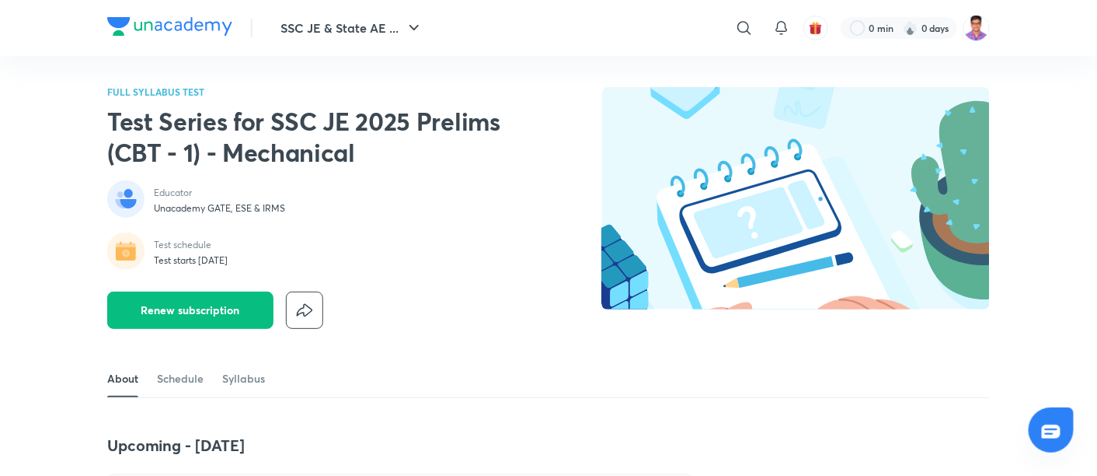
click at [483, 47] on div "SSC JE & State AE ... ​ 0 min 0 days" at bounding box center [548, 28] width 883 height 56
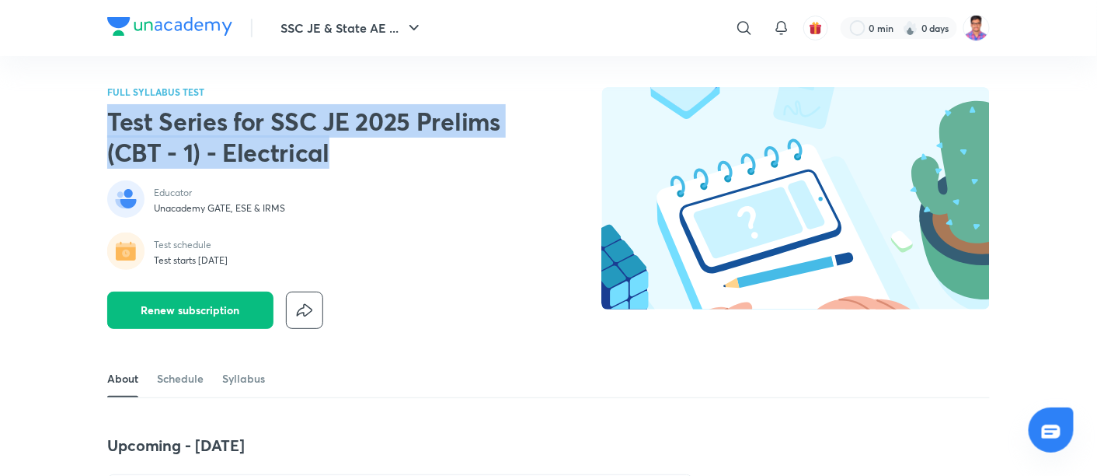
drag, startPoint x: 97, startPoint y: 121, endPoint x: 337, endPoint y: 154, distance: 241.6
copy h2 "Test Series for SSC JE 2025 Prelims (CBT - 1) - Electrical"
click at [368, 122] on h2 "Test Series for SSC JE 2025 Prelims (CBT - 1) - Electrical" at bounding box center [306, 137] width 398 height 62
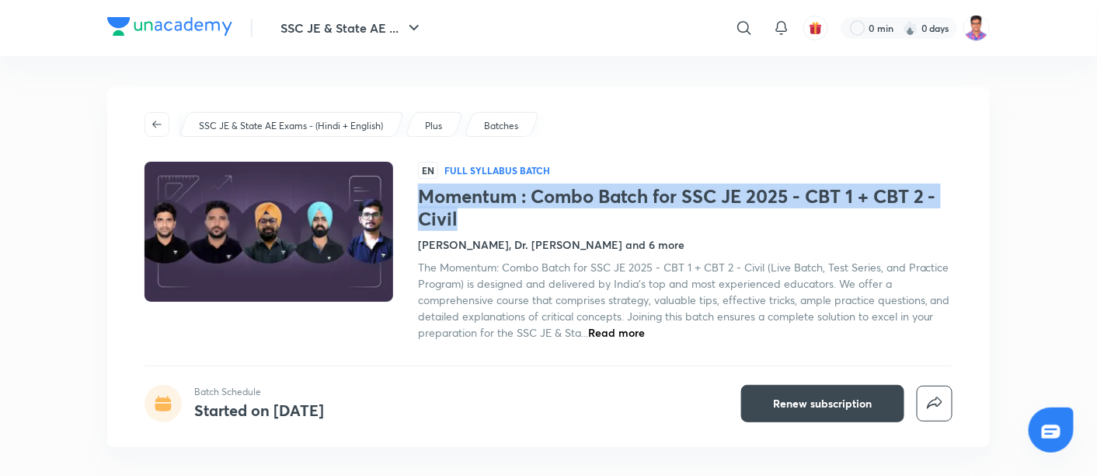
drag, startPoint x: 422, startPoint y: 198, endPoint x: 480, endPoint y: 215, distance: 60.7
click at [480, 215] on h1 "Momentum : Combo Batch for SSC JE 2025 - CBT 1 + CBT 2 - Civil" at bounding box center [685, 207] width 535 height 45
copy h1 "Momentum : Combo Batch for SSC JE 2025 - CBT 1 + CBT 2 - Civil"
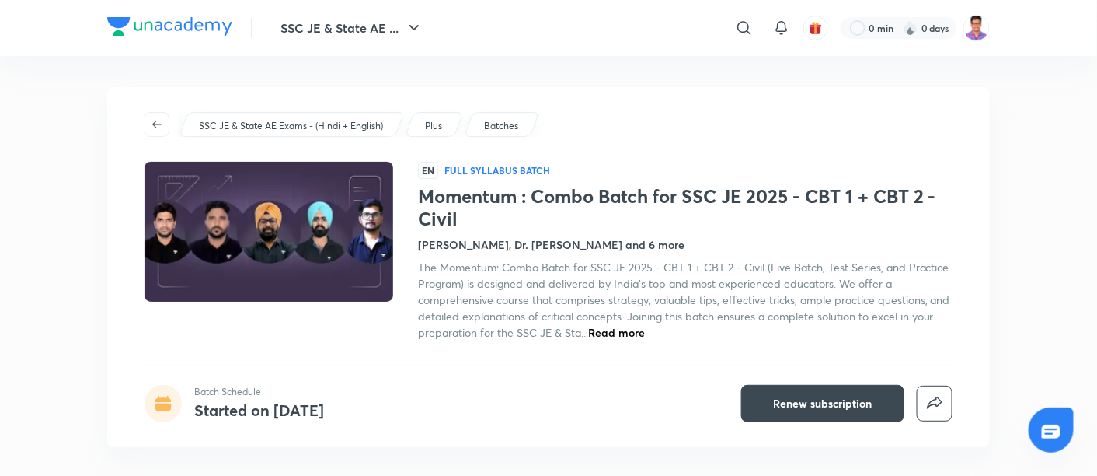
click at [618, 127] on div "SSC JE & State AE Exams - (Hindi + English) Plus Batches" at bounding box center [549, 124] width 808 height 25
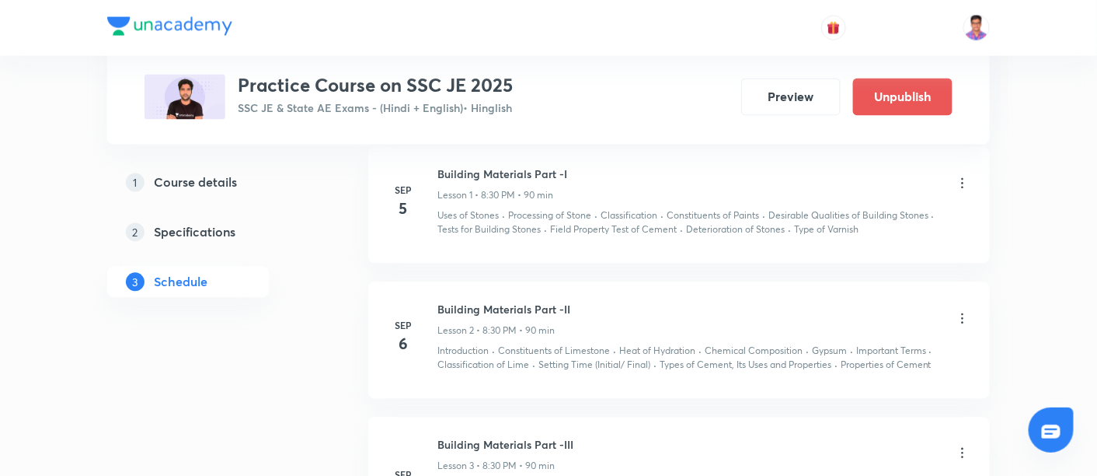
scroll to position [895, 0]
